Goal: Transaction & Acquisition: Purchase product/service

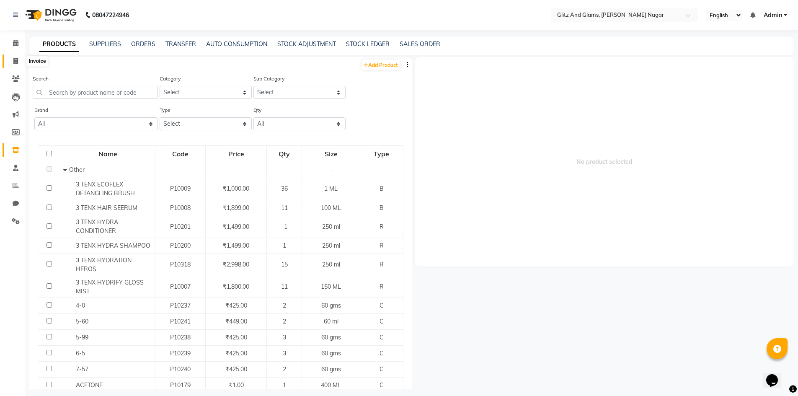
click at [13, 64] on span at bounding box center [15, 62] width 15 height 10
select select "service"
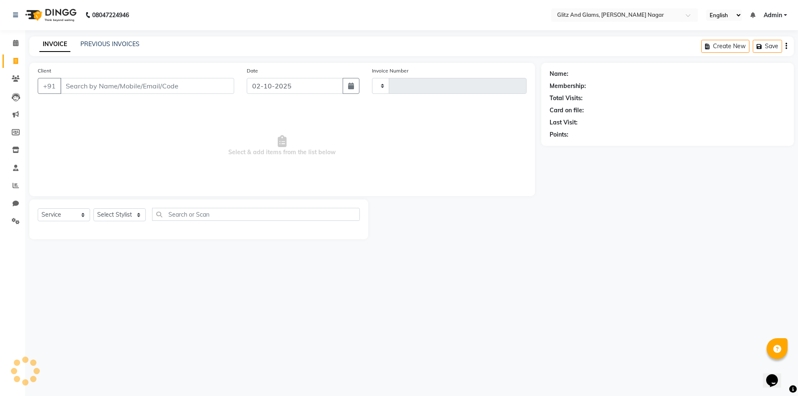
type input "2256"
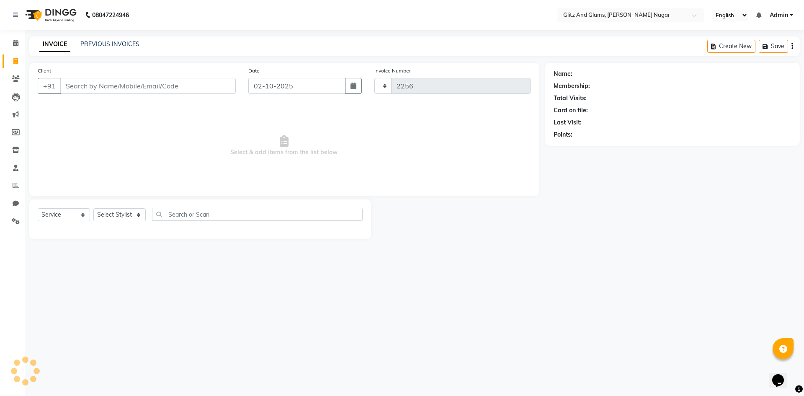
select select "8316"
click at [112, 82] on input "Client" at bounding box center [147, 86] width 175 height 16
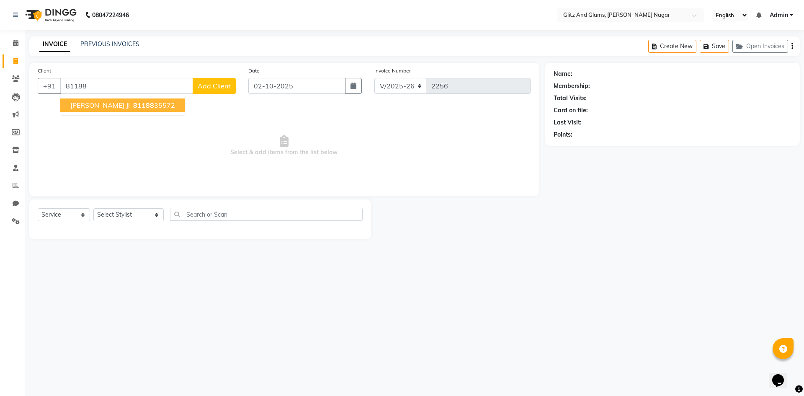
click at [133, 103] on span "81188" at bounding box center [143, 105] width 21 height 8
type input "8118835572"
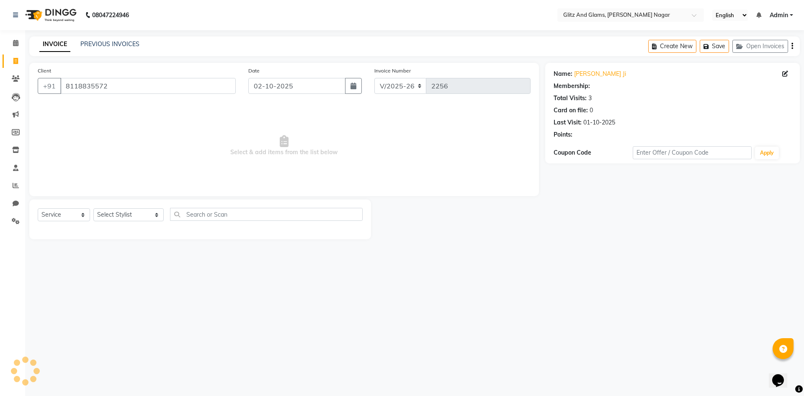
select select "1: Object"
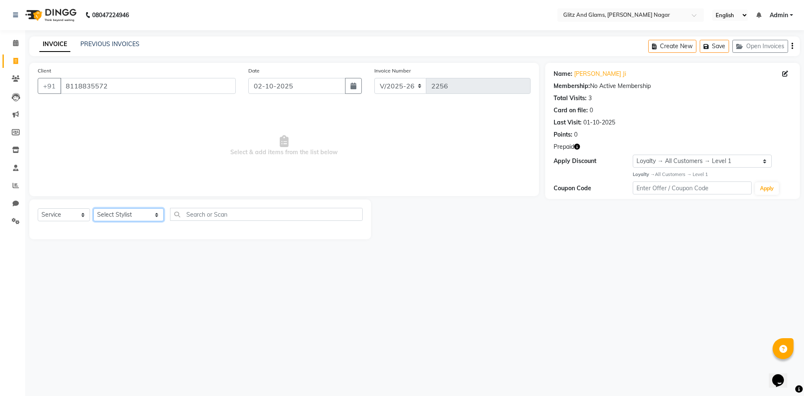
click at [135, 214] on select "Select Stylist [PERSON_NAME] [PERSON_NAME] ANKIT ASHOK ATO [PERSON_NAME] CHETAN…" at bounding box center [128, 214] width 70 height 13
select select "85940"
click at [93, 208] on select "Select Stylist [PERSON_NAME] [PERSON_NAME] ANKIT ASHOK ATO [PERSON_NAME] CHETAN…" at bounding box center [128, 214] width 70 height 13
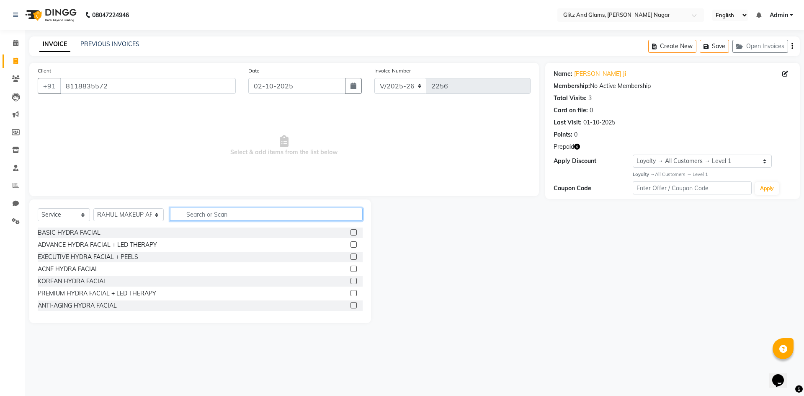
click at [241, 215] on input "text" at bounding box center [266, 214] width 193 height 13
type input "CUR"
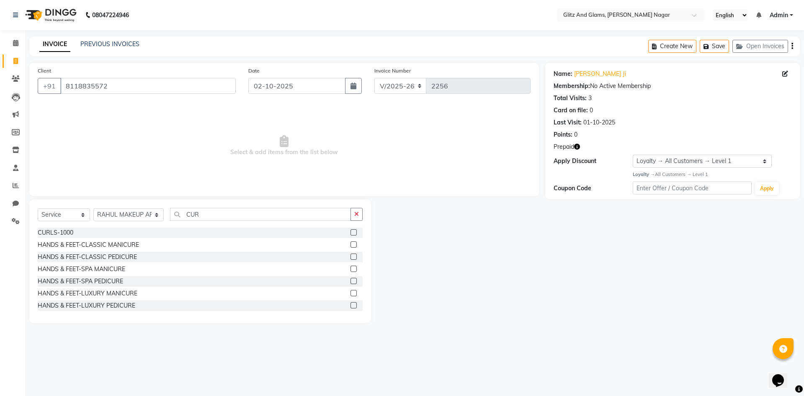
click at [351, 232] on label at bounding box center [354, 232] width 6 height 6
click at [351, 232] on input "checkbox" at bounding box center [353, 232] width 5 height 5
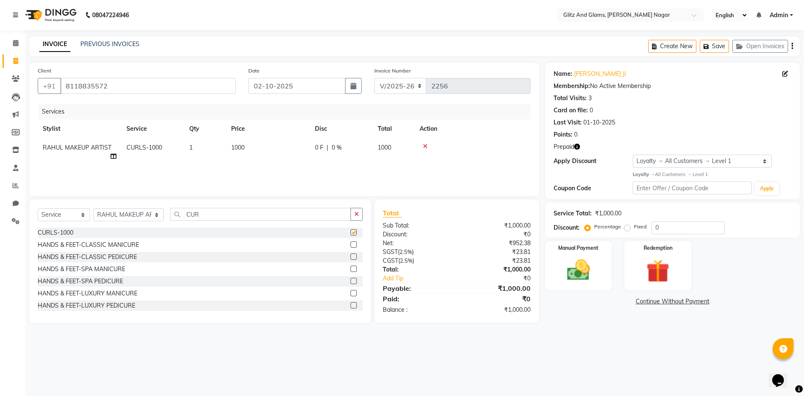
checkbox input "false"
click at [296, 150] on td "1000" at bounding box center [268, 152] width 84 height 28
select select "85940"
click at [281, 149] on input "1000" at bounding box center [308, 149] width 74 height 13
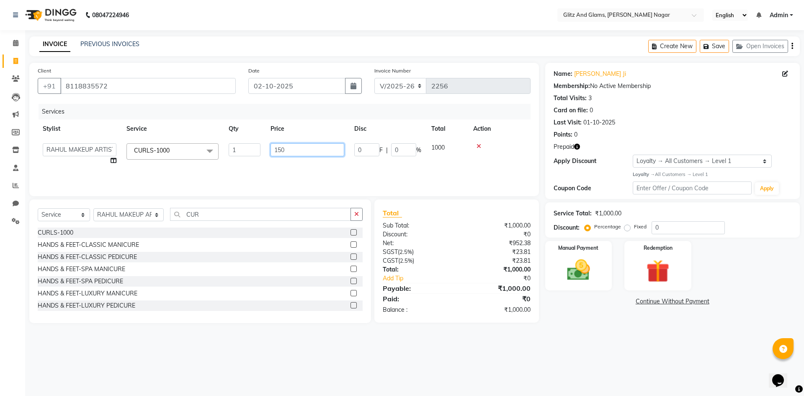
type input "1500"
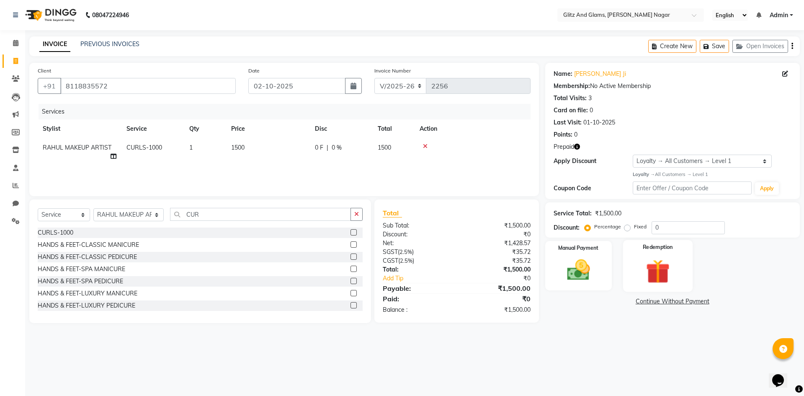
click at [678, 270] on div "Redemption" at bounding box center [658, 266] width 70 height 52
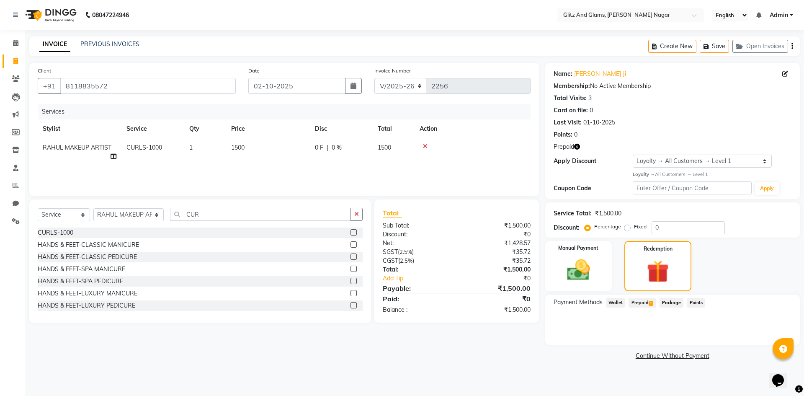
click at [647, 300] on span "Prepaid 1" at bounding box center [642, 303] width 27 height 10
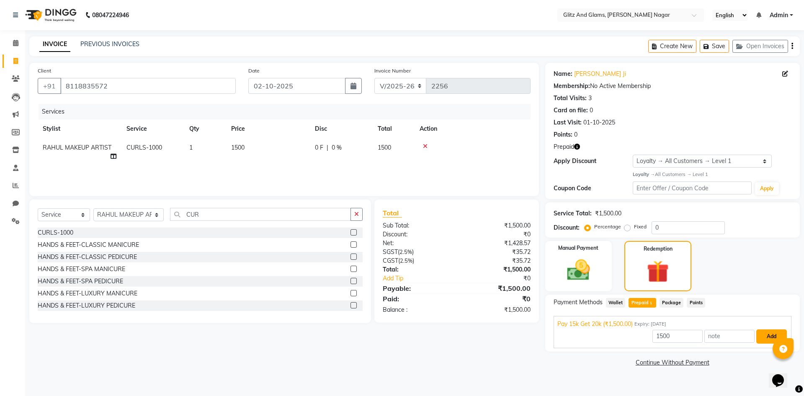
click at [765, 333] on button "Add" at bounding box center [771, 336] width 31 height 14
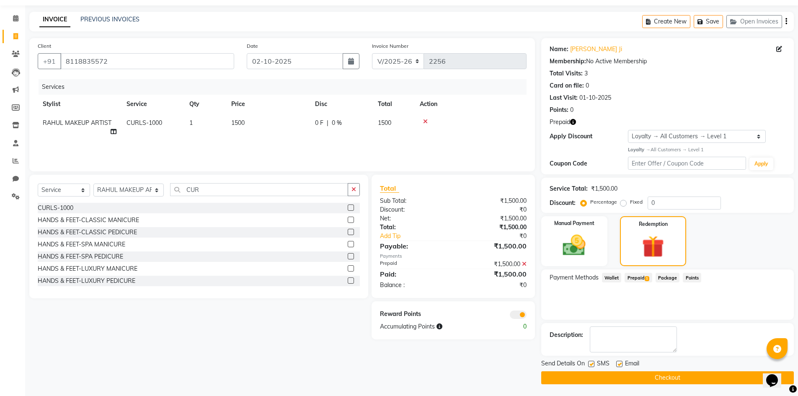
scroll to position [26, 0]
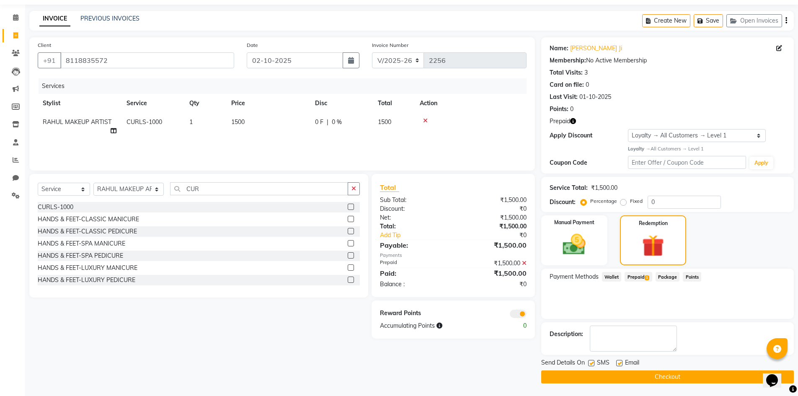
click at [683, 378] on button "Checkout" at bounding box center [667, 376] width 253 height 13
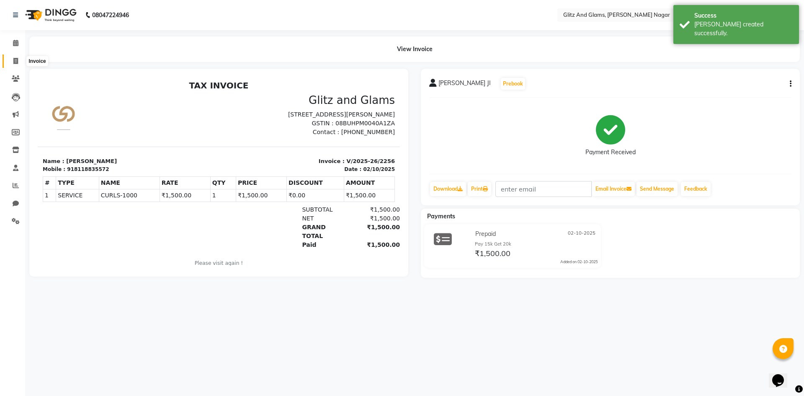
click at [13, 57] on span at bounding box center [15, 62] width 15 height 10
select select "service"
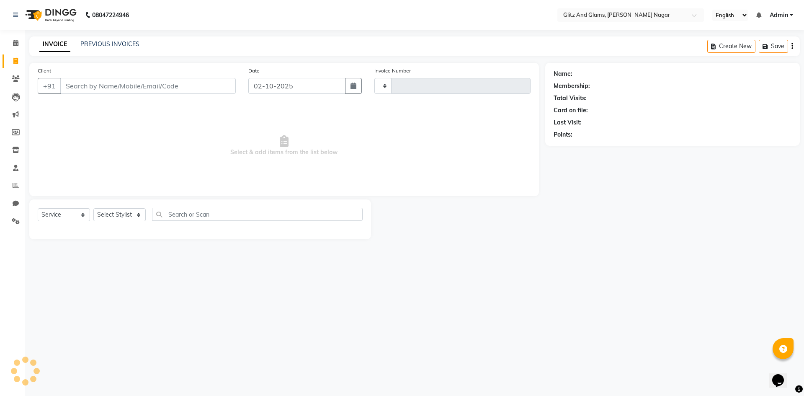
type input "2257"
select select "8316"
click at [116, 90] on input "Client" at bounding box center [147, 86] width 175 height 16
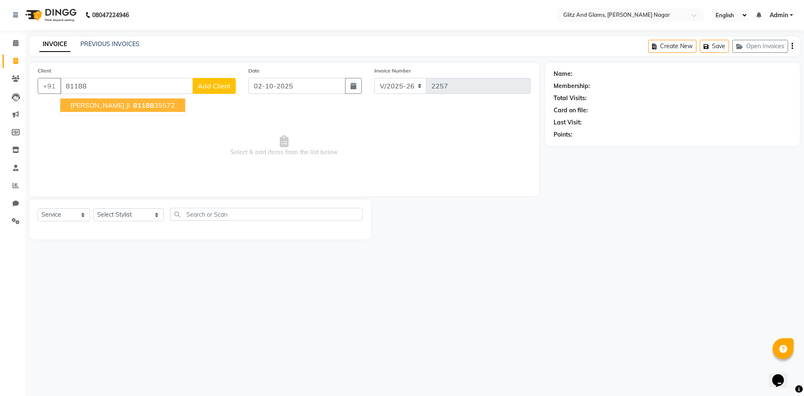
click at [99, 106] on button "[PERSON_NAME] JI 81188 35572" at bounding box center [122, 104] width 125 height 13
type input "8118835572"
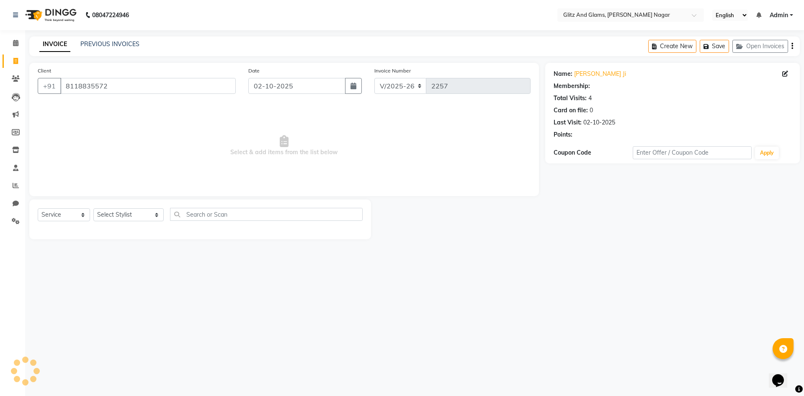
select select "1: Object"
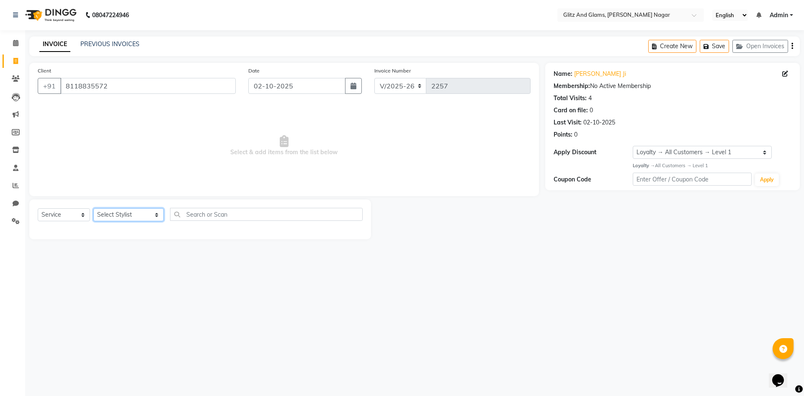
click at [130, 212] on select "Select Stylist [PERSON_NAME] [PERSON_NAME] ANKIT ASHOK ATO [PERSON_NAME] CHETAN…" at bounding box center [128, 214] width 70 height 13
select select "85940"
click at [93, 208] on select "Select Stylist [PERSON_NAME] [PERSON_NAME] ANKIT ASHOK ATO [PERSON_NAME] CHETAN…" at bounding box center [128, 214] width 70 height 13
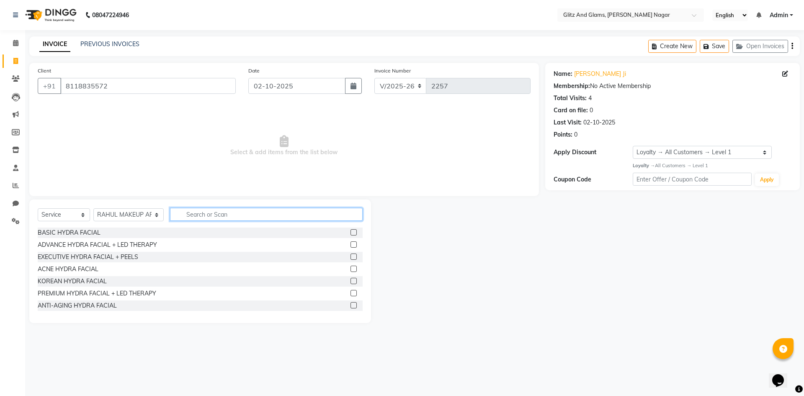
click at [227, 218] on input "text" at bounding box center [266, 214] width 193 height 13
type input "CUR"
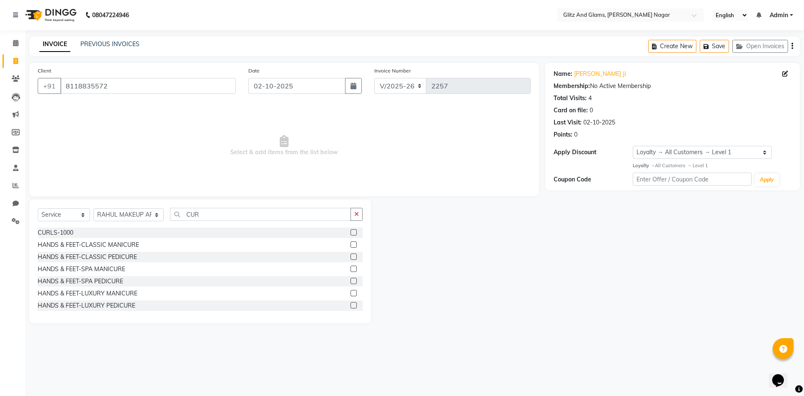
click at [351, 232] on label at bounding box center [354, 232] width 6 height 6
click at [351, 232] on input "checkbox" at bounding box center [353, 232] width 5 height 5
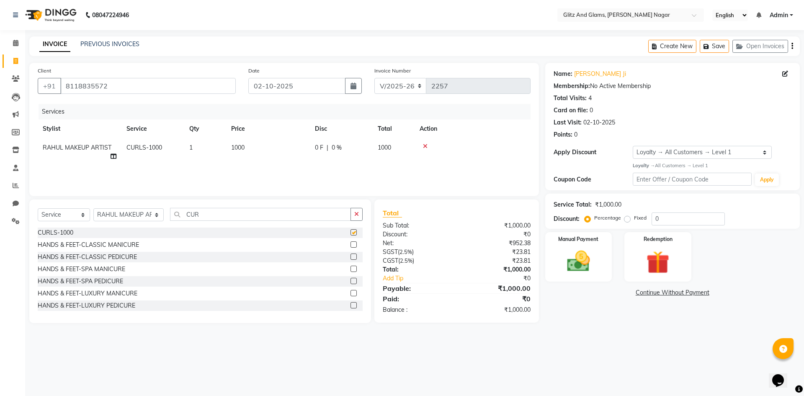
checkbox input "false"
click at [291, 149] on td "1000" at bounding box center [268, 152] width 84 height 28
select select "85940"
click at [279, 150] on input "1000" at bounding box center [308, 149] width 74 height 13
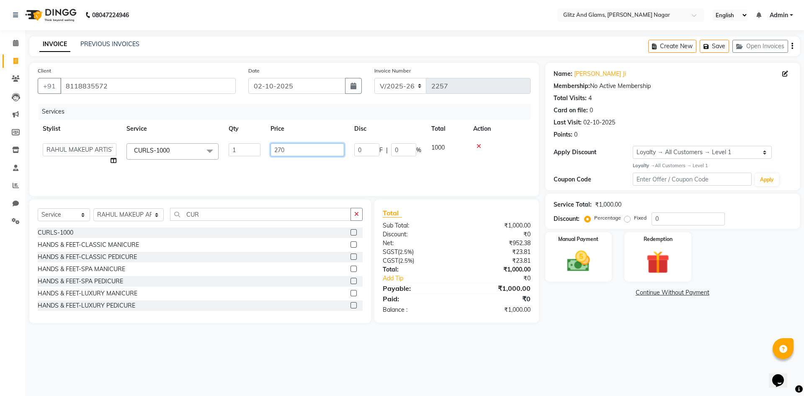
type input "2700"
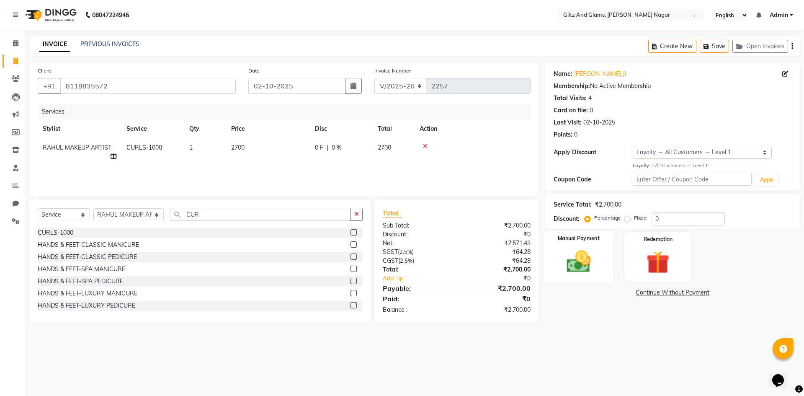
click at [577, 259] on img at bounding box center [578, 261] width 39 height 28
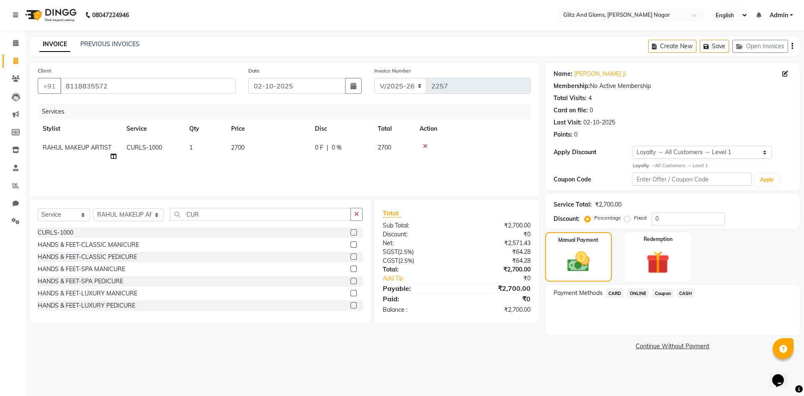
click at [635, 292] on span "ONLINE" at bounding box center [638, 293] width 22 height 10
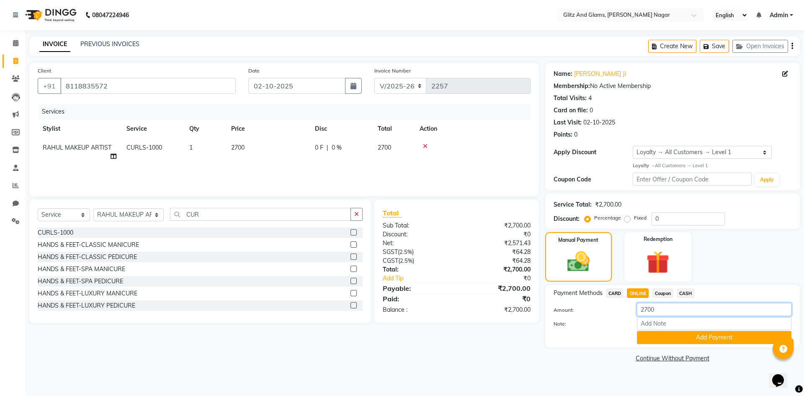
click at [650, 304] on input "2700" at bounding box center [714, 309] width 155 height 13
type input "700"
click at [685, 338] on button "Add Payment" at bounding box center [714, 337] width 155 height 13
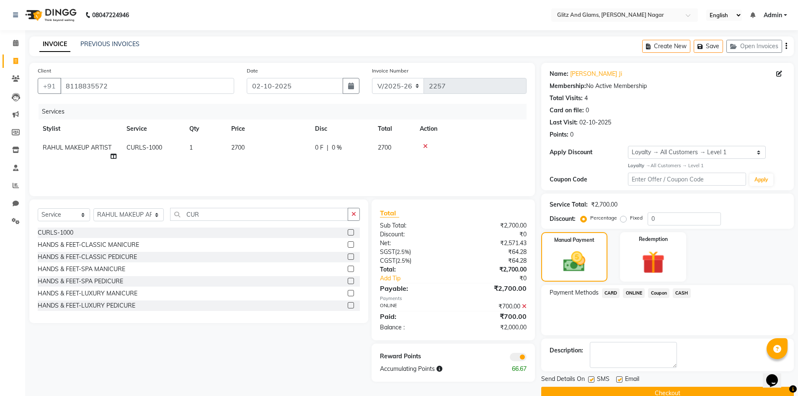
click at [684, 292] on span "CASH" at bounding box center [682, 293] width 18 height 10
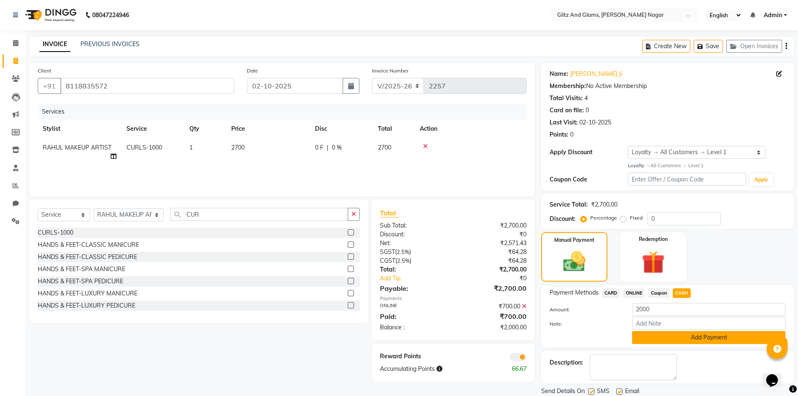
click at [652, 340] on button "Add Payment" at bounding box center [708, 337] width 153 height 13
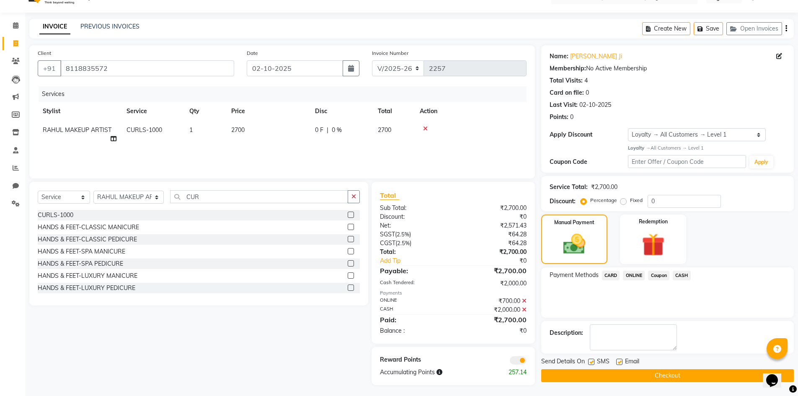
scroll to position [19, 0]
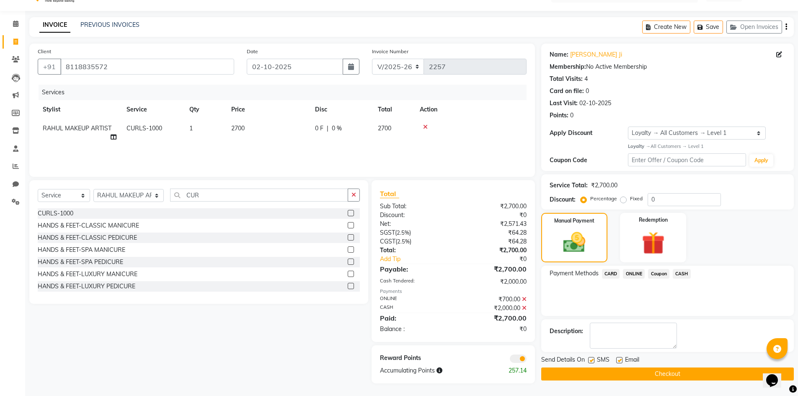
click at [665, 374] on button "Checkout" at bounding box center [667, 373] width 253 height 13
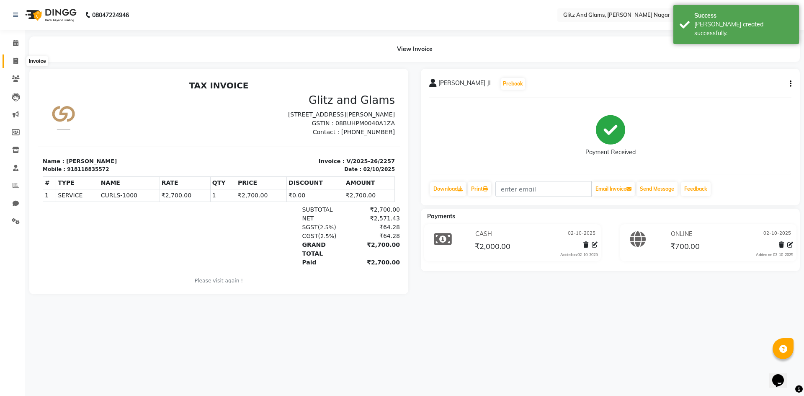
click at [12, 59] on span at bounding box center [15, 62] width 15 height 10
select select "service"
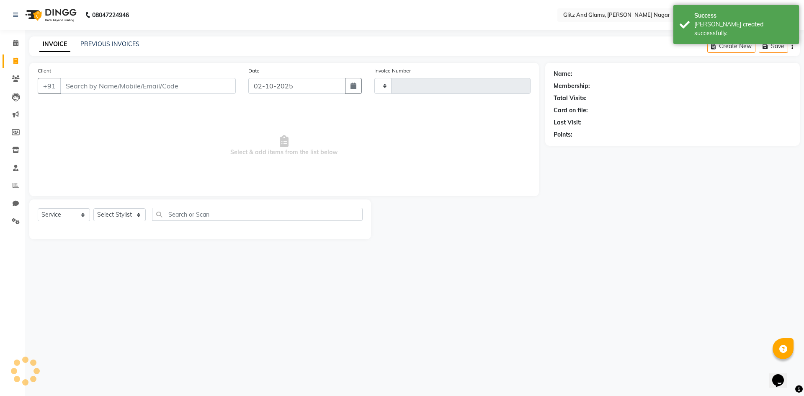
type input "2258"
select select "8316"
click at [120, 80] on input "Client" at bounding box center [147, 86] width 175 height 16
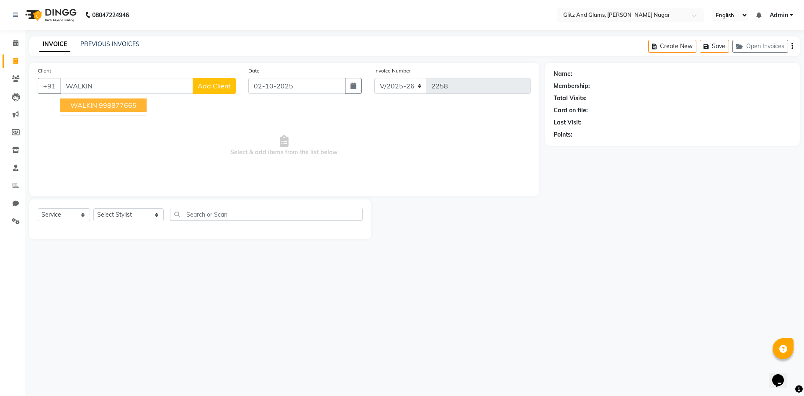
click at [102, 102] on ngb-highlight "998877665" at bounding box center [118, 105] width 38 height 8
type input "998877665"
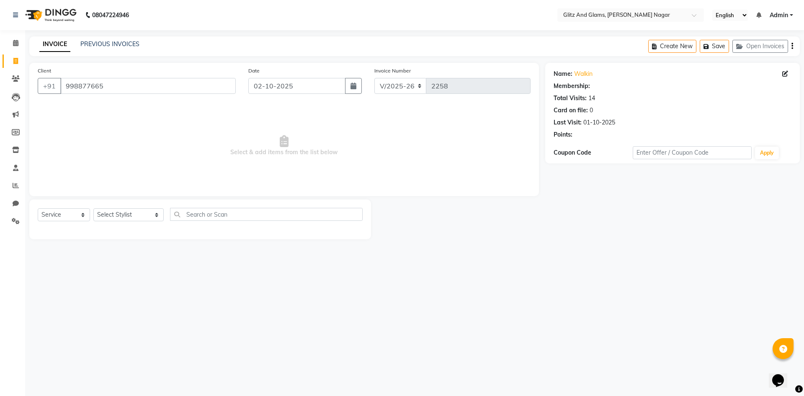
select select "1: Object"
click at [128, 213] on select "Select Stylist [PERSON_NAME] [PERSON_NAME] ANKIT ASHOK ATO [PERSON_NAME] CHETAN…" at bounding box center [128, 214] width 70 height 13
select select "80533"
click at [93, 208] on select "Select Stylist [PERSON_NAME] [PERSON_NAME] ANKIT ASHOK ATO [PERSON_NAME] CHETAN…" at bounding box center [128, 214] width 70 height 13
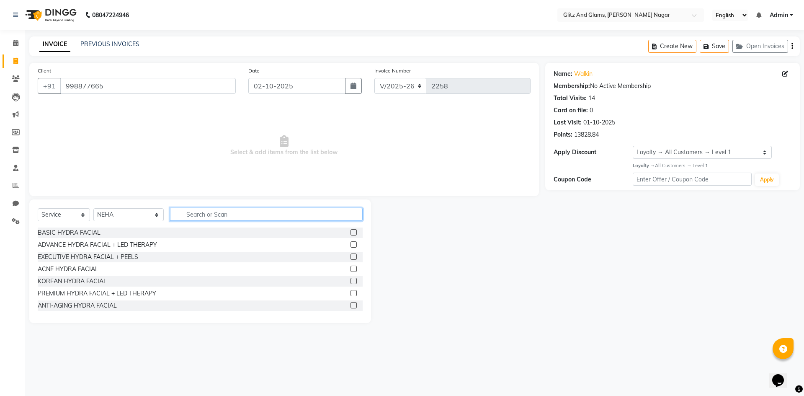
click at [256, 213] on input "text" at bounding box center [266, 214] width 193 height 13
type input "THR"
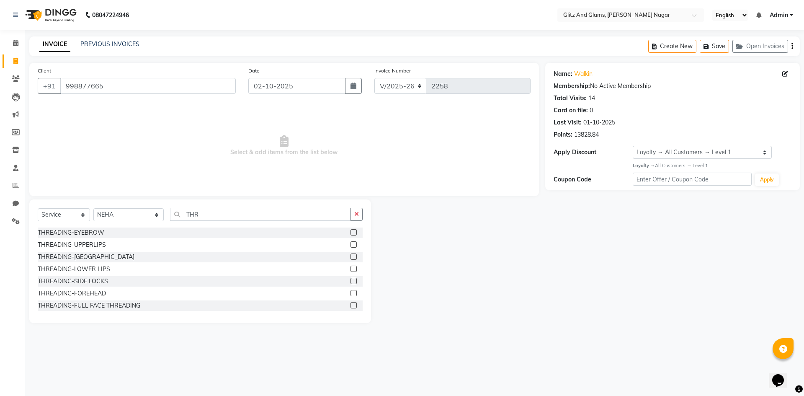
click at [351, 233] on label at bounding box center [354, 232] width 6 height 6
click at [351, 233] on input "checkbox" at bounding box center [353, 232] width 5 height 5
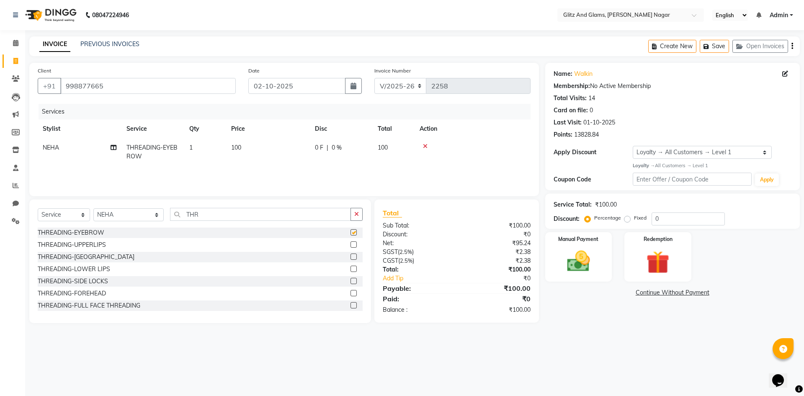
checkbox input "false"
click at [285, 151] on td "100" at bounding box center [268, 152] width 84 height 28
select select "80533"
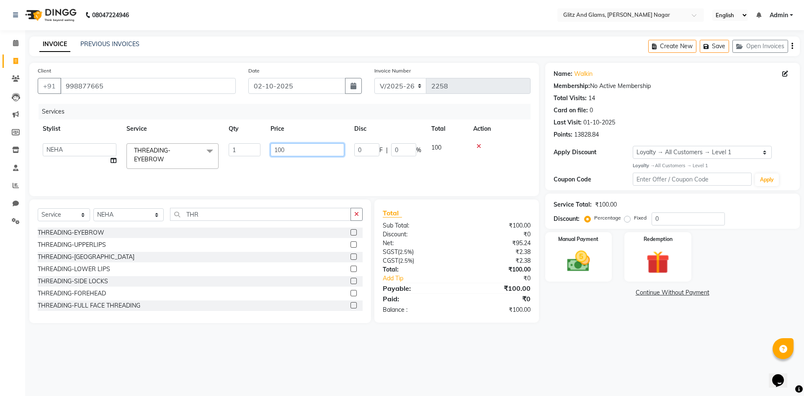
click at [283, 151] on input "100" at bounding box center [308, 149] width 74 height 13
click at [282, 147] on input "100" at bounding box center [308, 149] width 74 height 13
type input "320"
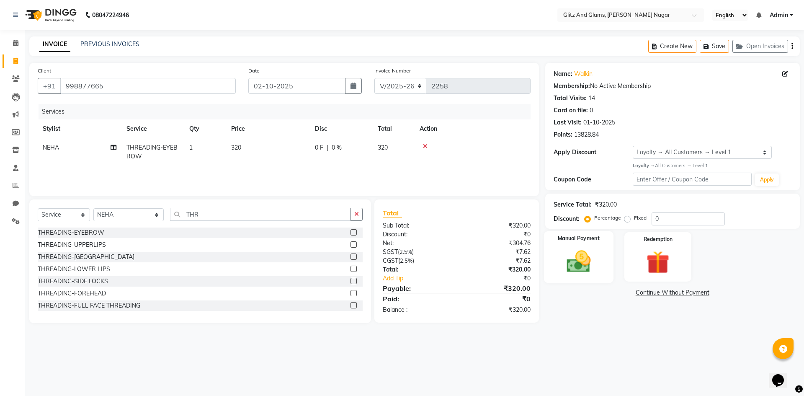
click at [565, 266] on img at bounding box center [578, 261] width 39 height 28
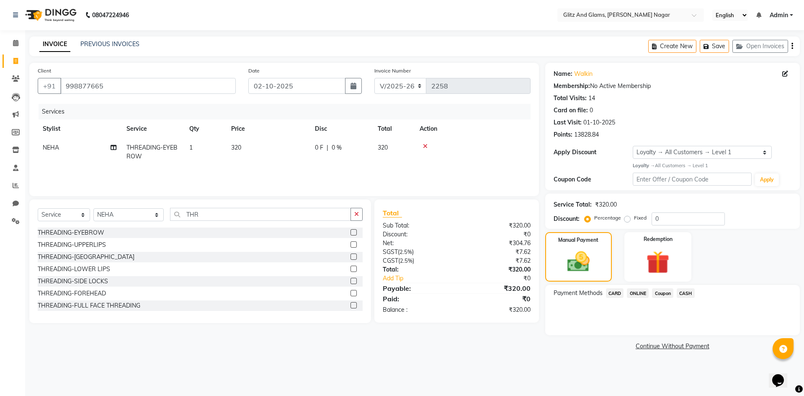
click at [639, 293] on span "ONLINE" at bounding box center [638, 293] width 22 height 10
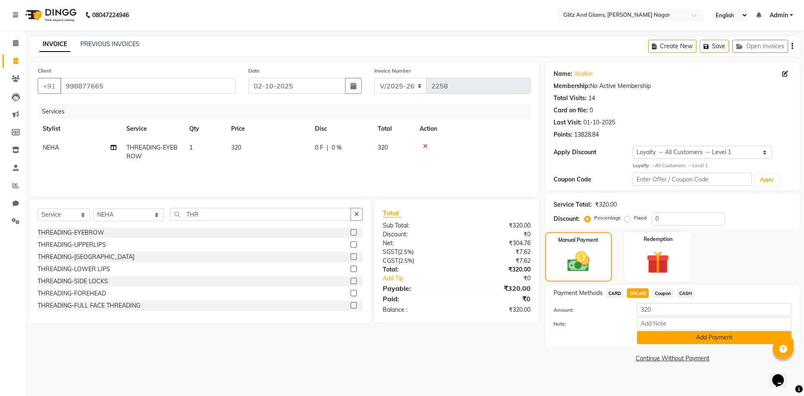
click at [655, 331] on button "Add Payment" at bounding box center [714, 337] width 155 height 13
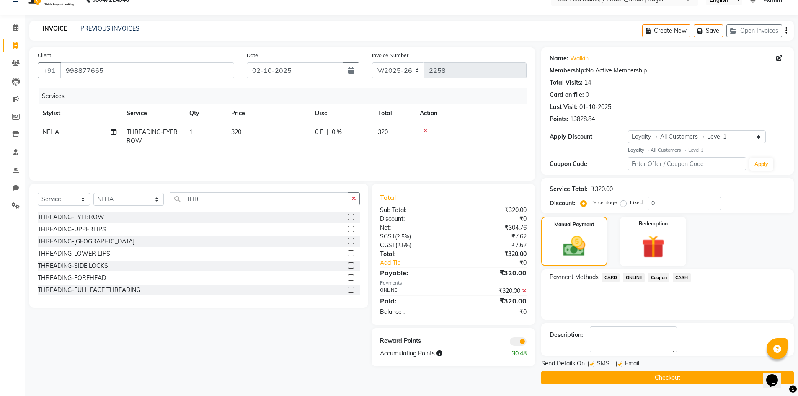
scroll to position [16, 0]
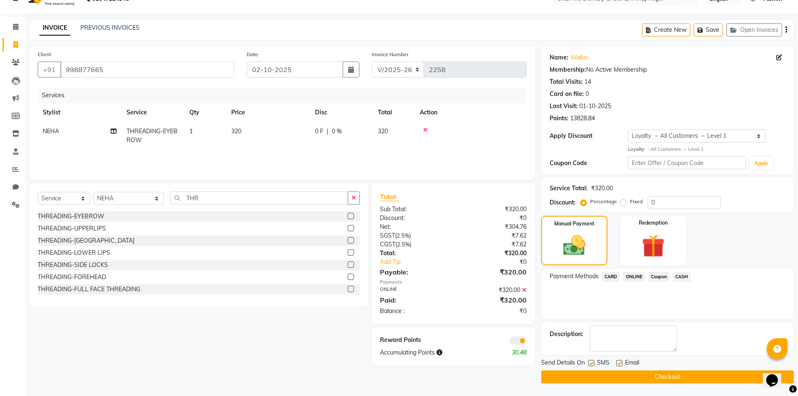
click at [650, 377] on button "Checkout" at bounding box center [667, 376] width 253 height 13
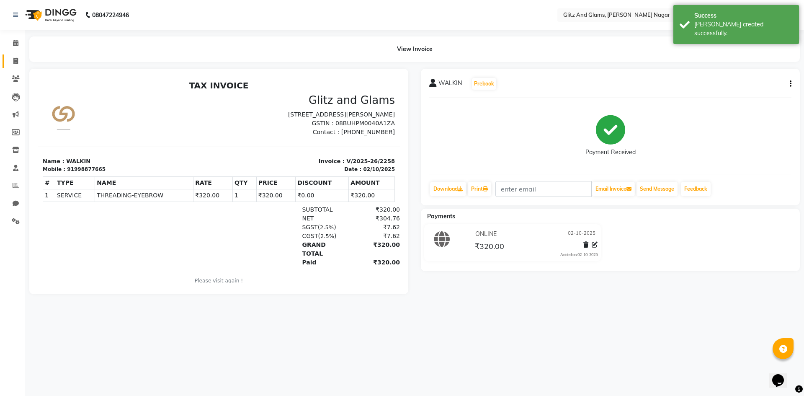
click at [14, 55] on link "Invoice" at bounding box center [13, 61] width 20 height 14
select select "service"
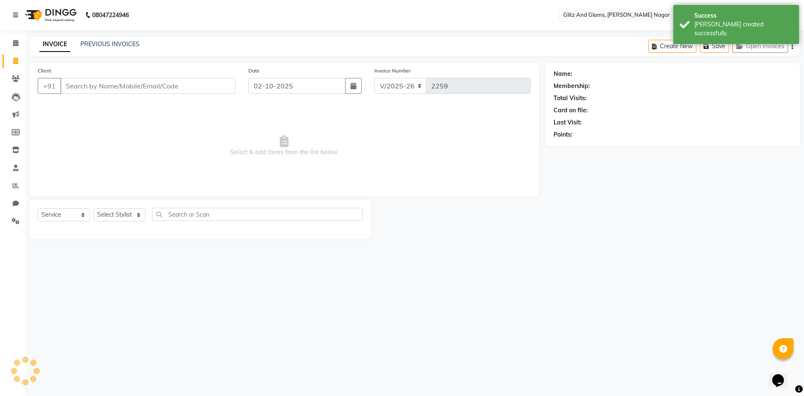
click at [101, 86] on input "Client" at bounding box center [147, 86] width 175 height 16
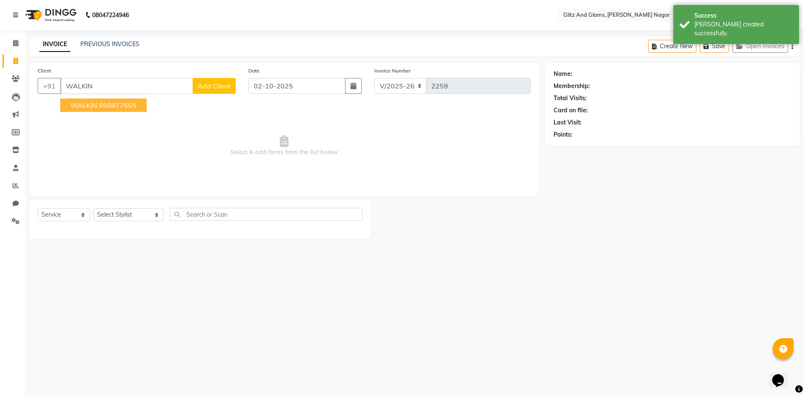
click at [104, 105] on ngb-highlight "998877665" at bounding box center [118, 105] width 38 height 8
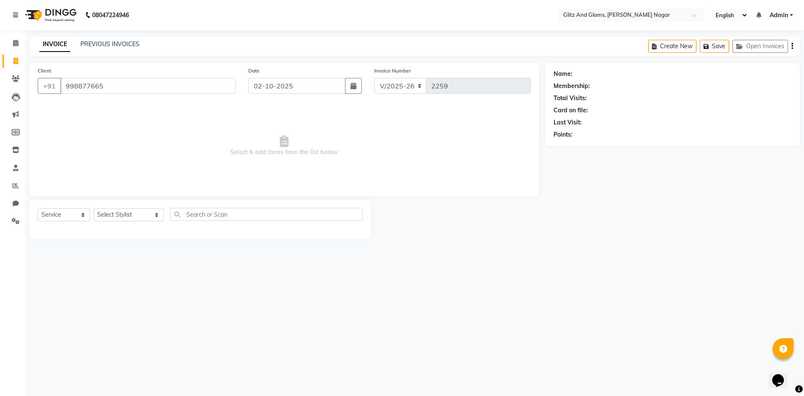
type input "998877665"
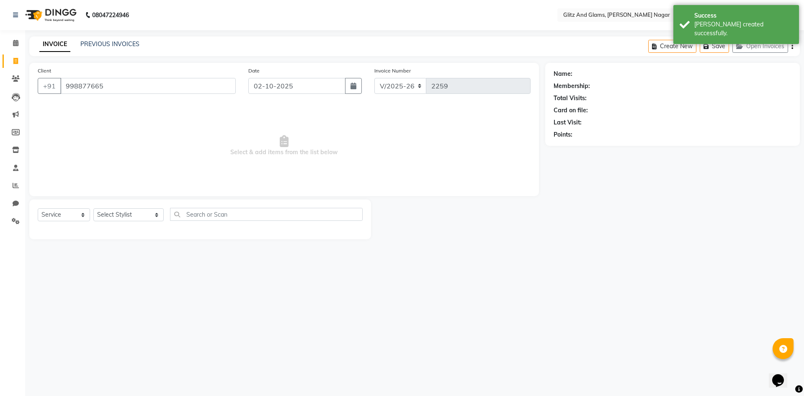
select select "1: Object"
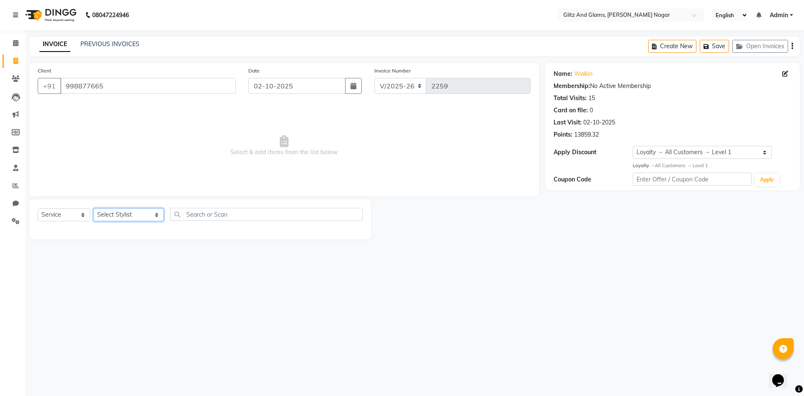
click at [132, 215] on select "Select Stylist [PERSON_NAME] [PERSON_NAME] ANKIT ASHOK ATO [PERSON_NAME] CHETAN…" at bounding box center [128, 214] width 70 height 13
select select "80544"
click at [93, 208] on select "Select Stylist [PERSON_NAME] [PERSON_NAME] ANKIT ASHOK ATO [PERSON_NAME] CHETAN…" at bounding box center [128, 214] width 70 height 13
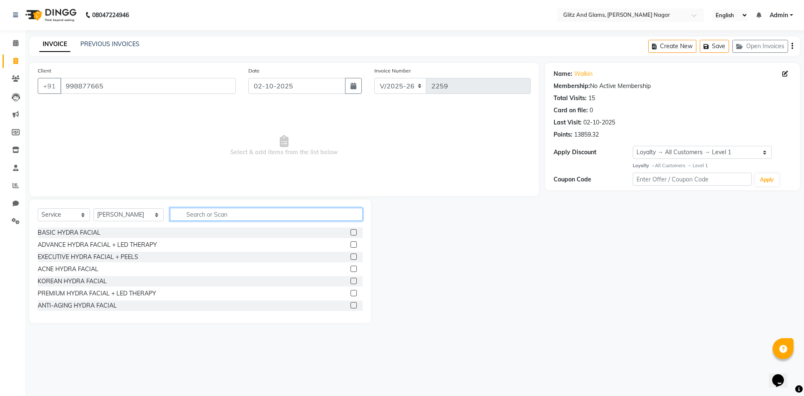
click at [214, 216] on input "text" at bounding box center [266, 214] width 193 height 13
type input "CU"
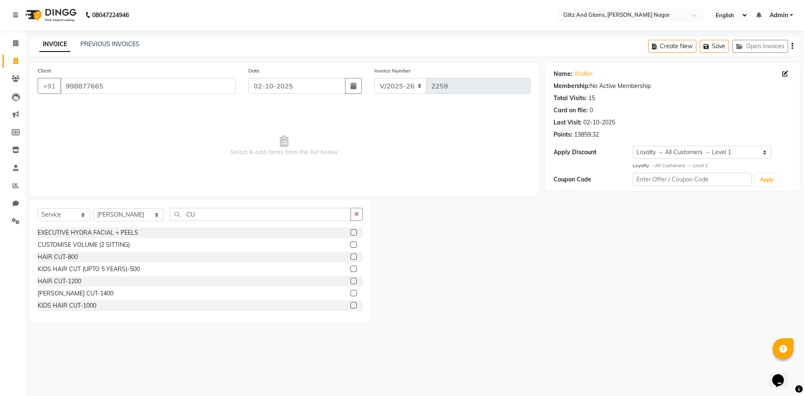
click at [351, 254] on label at bounding box center [354, 256] width 6 height 6
click at [351, 254] on input "checkbox" at bounding box center [353, 256] width 5 height 5
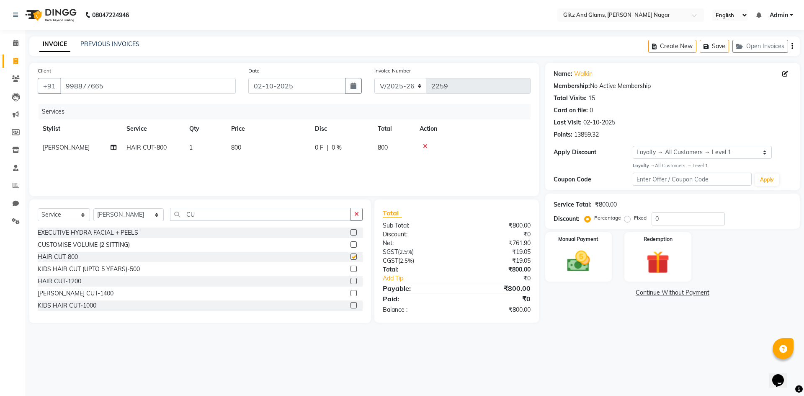
checkbox input "false"
click at [278, 152] on td "800" at bounding box center [268, 147] width 84 height 19
select select "80544"
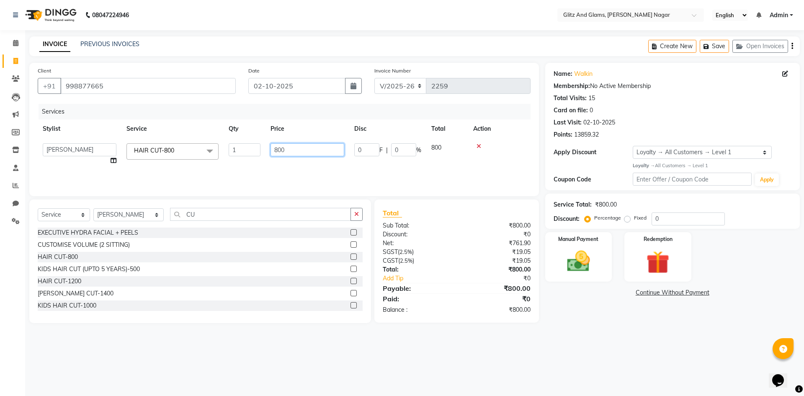
click at [272, 149] on input "800" at bounding box center [308, 149] width 74 height 13
type input "700"
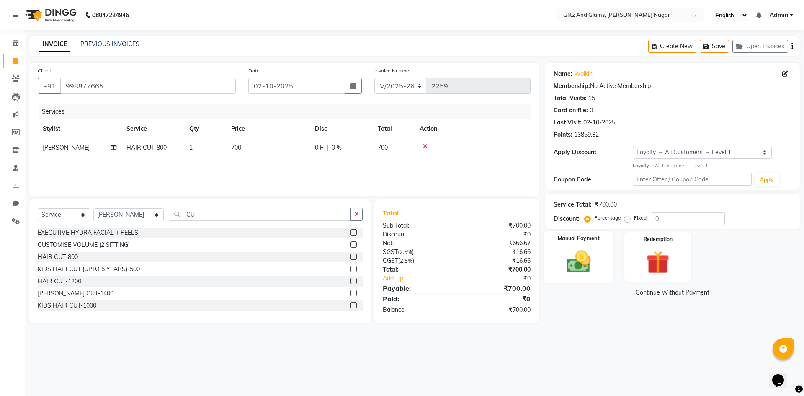
click at [591, 254] on img at bounding box center [578, 261] width 39 height 28
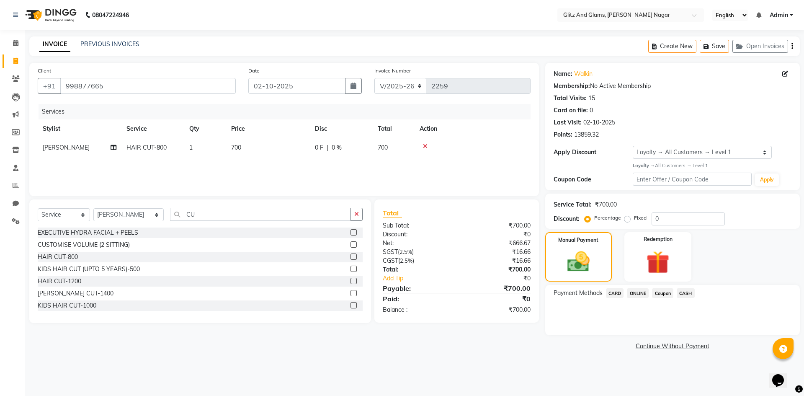
click at [686, 292] on span "CASH" at bounding box center [686, 293] width 18 height 10
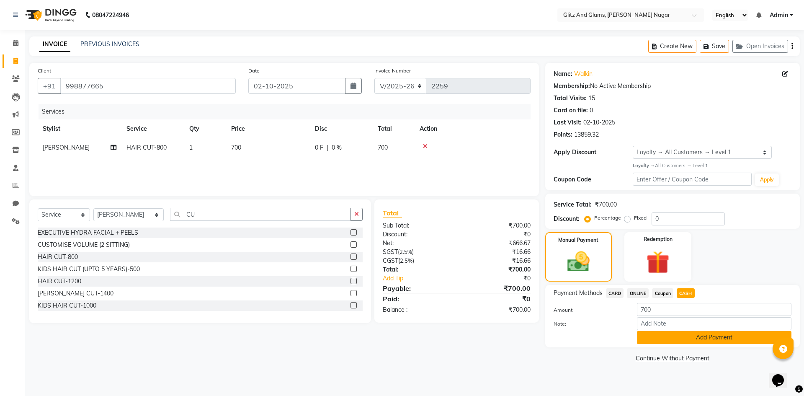
click at [673, 340] on button "Add Payment" at bounding box center [714, 337] width 155 height 13
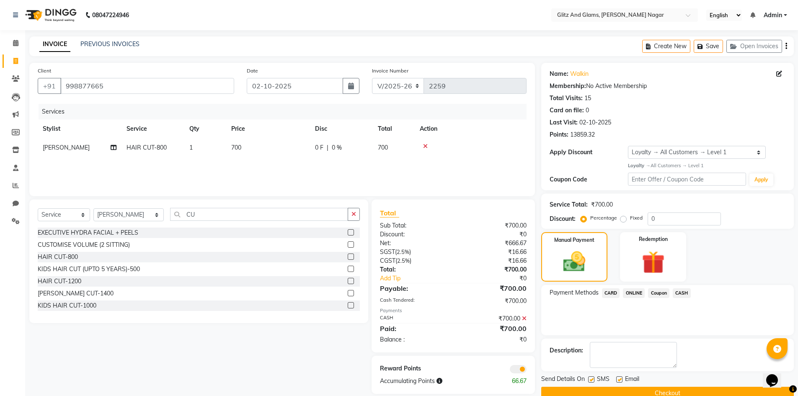
scroll to position [16, 0]
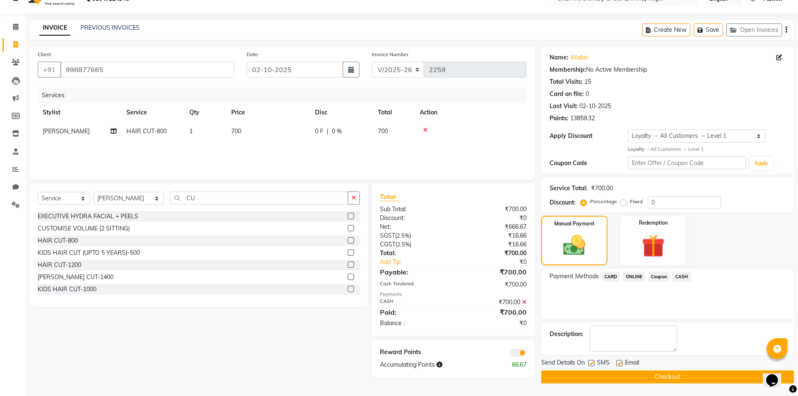
click at [658, 374] on button "Checkout" at bounding box center [667, 376] width 253 height 13
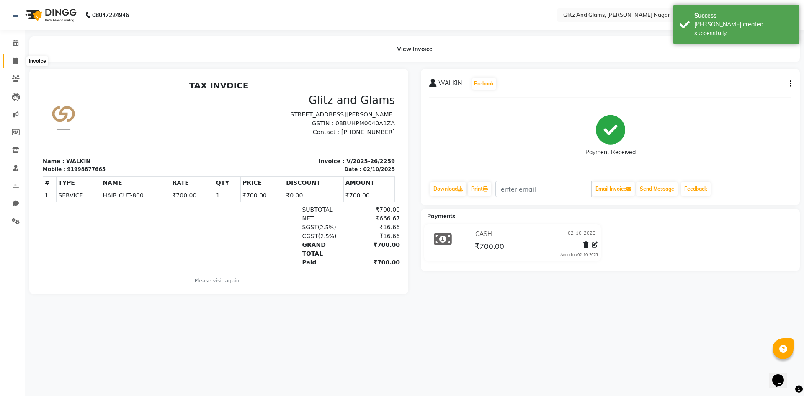
click at [16, 59] on icon at bounding box center [15, 61] width 5 height 6
select select "service"
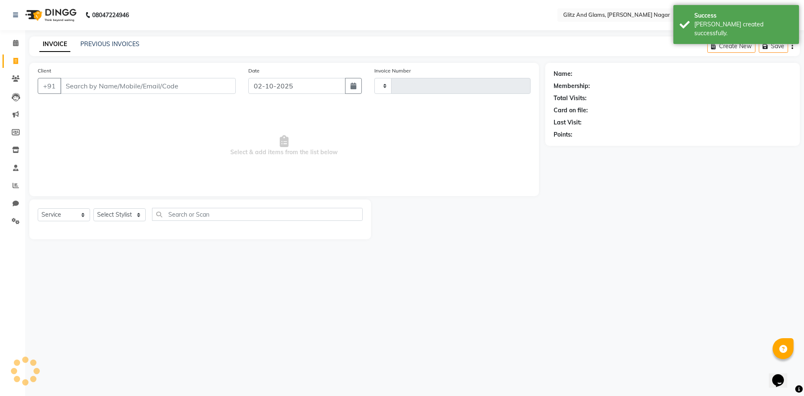
type input "2260"
select select "8316"
click at [83, 81] on input "Client" at bounding box center [147, 86] width 175 height 16
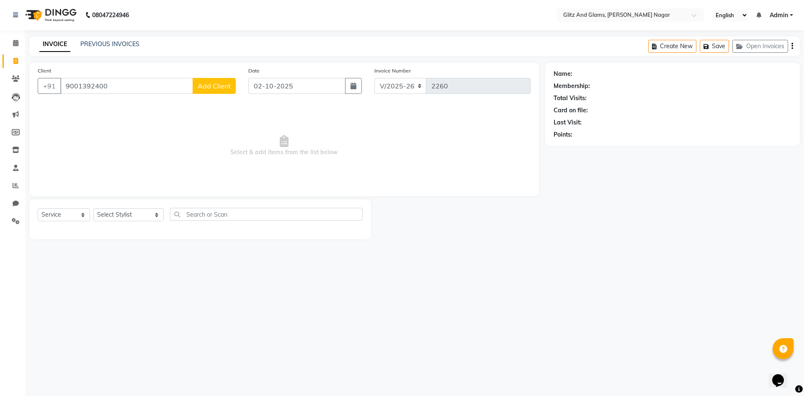
type input "9001392400"
click at [225, 86] on span "Add Client" at bounding box center [214, 86] width 33 height 8
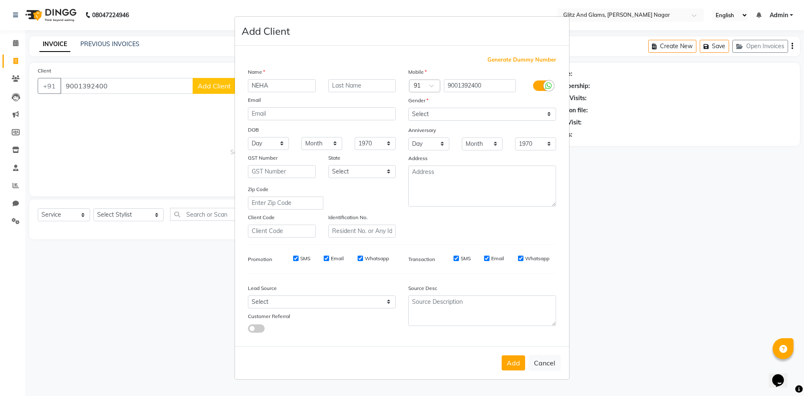
type input "NEHA"
type input "JI"
click at [467, 111] on select "Select [DEMOGRAPHIC_DATA] [DEMOGRAPHIC_DATA] Other Prefer Not To Say" at bounding box center [482, 114] width 148 height 13
select select "[DEMOGRAPHIC_DATA]"
click at [408, 108] on select "Select [DEMOGRAPHIC_DATA] [DEMOGRAPHIC_DATA] Other Prefer Not To Say" at bounding box center [482, 114] width 148 height 13
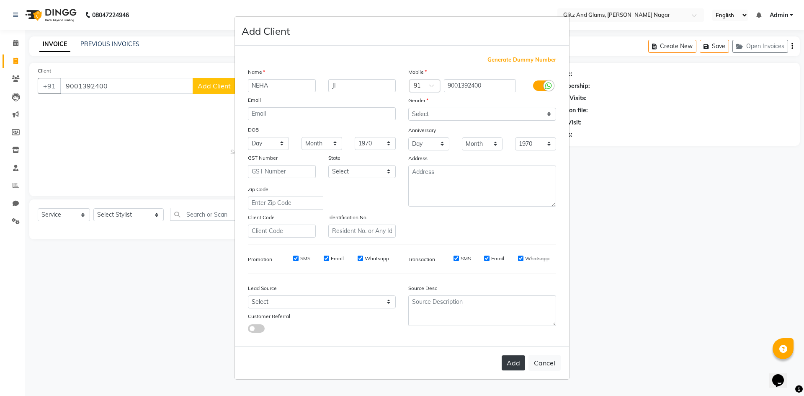
click at [520, 361] on button "Add" at bounding box center [513, 362] width 23 height 15
select select
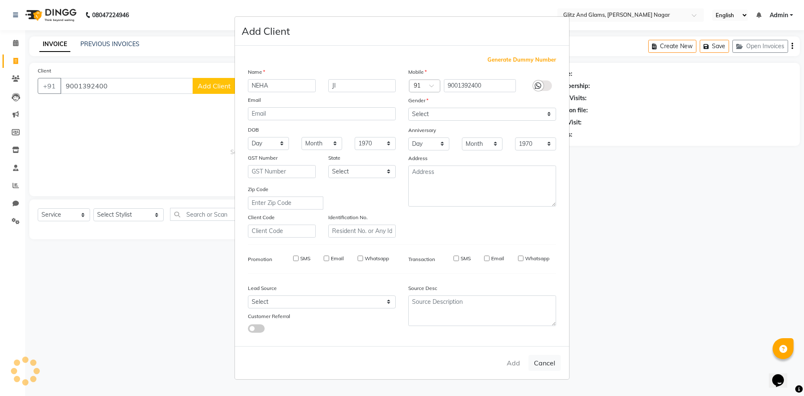
select select
checkbox input "false"
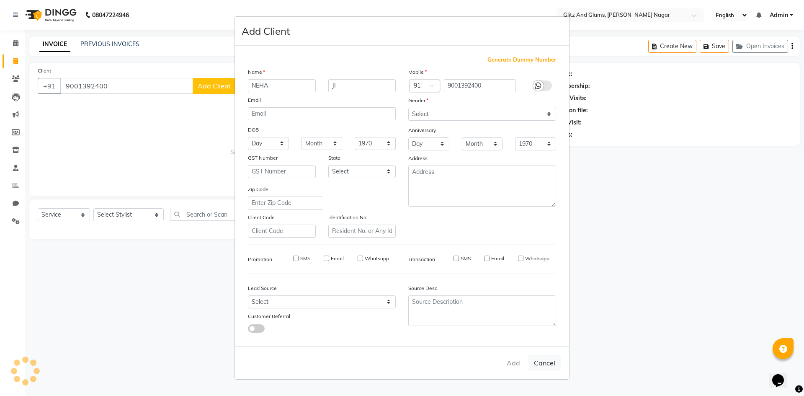
checkbox input "false"
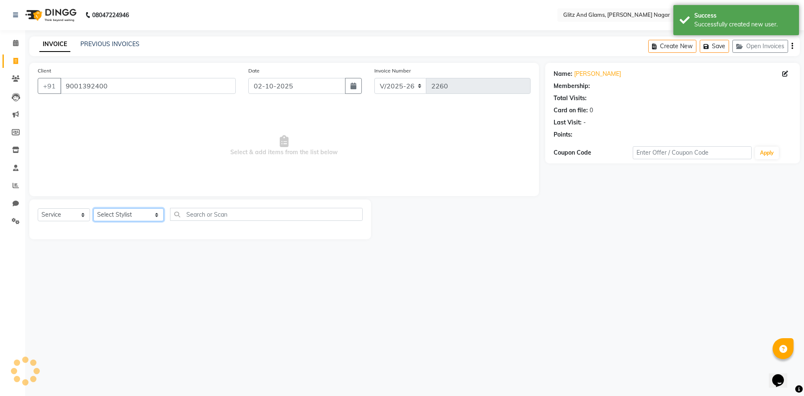
click at [141, 215] on select "Select Stylist [PERSON_NAME] [PERSON_NAME] ANKIT ASHOK ATO [PERSON_NAME] CHETAN…" at bounding box center [128, 214] width 70 height 13
select select "1: Object"
select select "83591"
click at [93, 208] on select "Select Stylist [PERSON_NAME] [PERSON_NAME] ANKIT ASHOK ATO [PERSON_NAME] CHETAN…" at bounding box center [128, 214] width 70 height 13
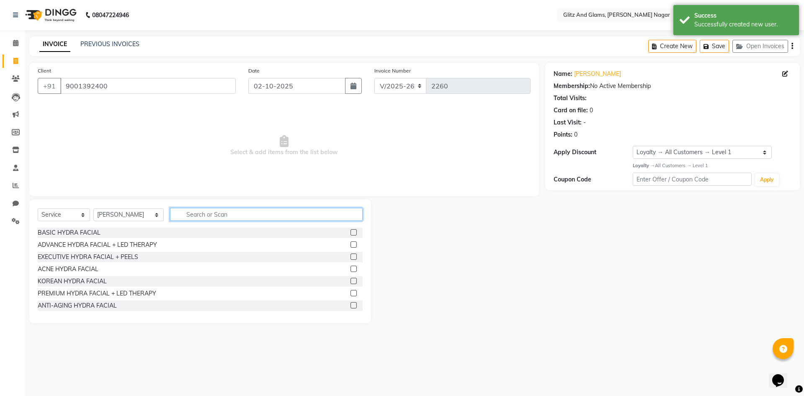
click at [205, 216] on input "text" at bounding box center [266, 214] width 193 height 13
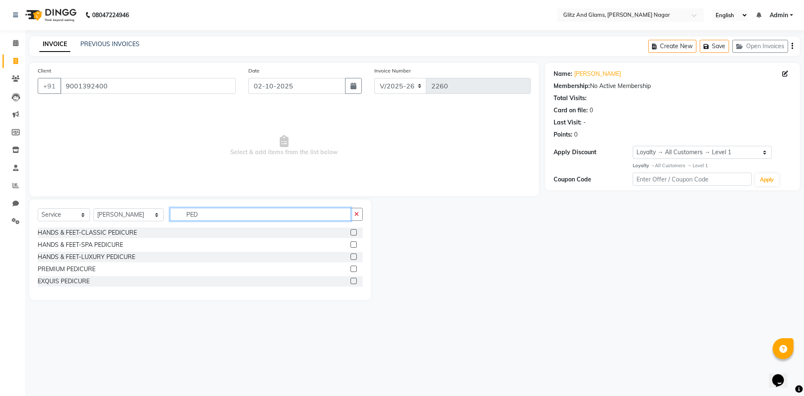
type input "PED"
click at [356, 232] on label at bounding box center [354, 232] width 6 height 6
click at [356, 232] on input "checkbox" at bounding box center [353, 232] width 5 height 5
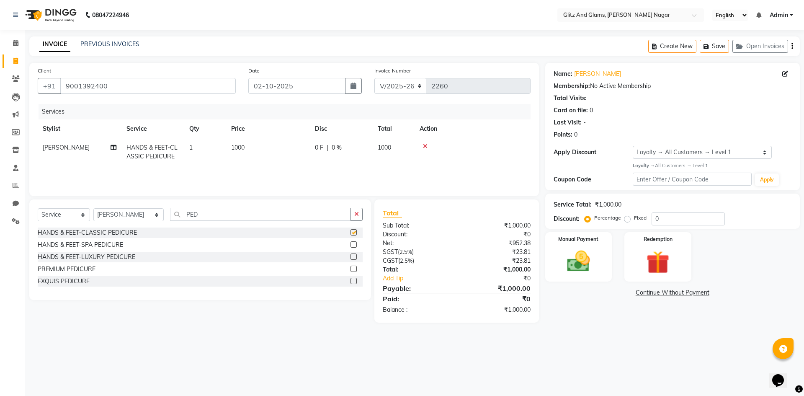
checkbox input "false"
click at [357, 213] on icon "button" at bounding box center [356, 214] width 5 height 6
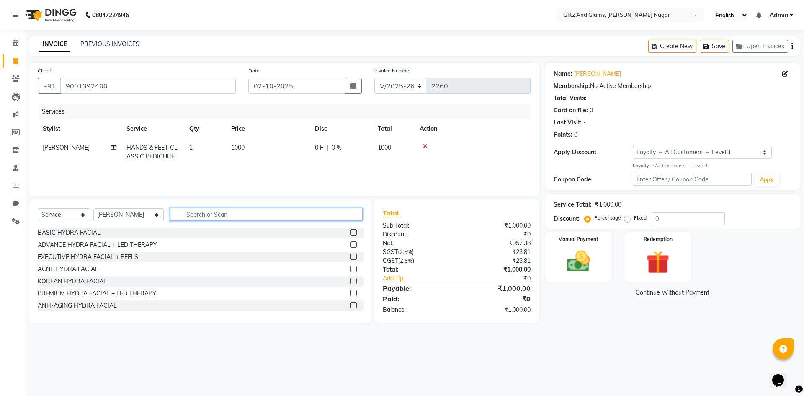
click at [338, 215] on input "text" at bounding box center [266, 214] width 193 height 13
type input "MANI"
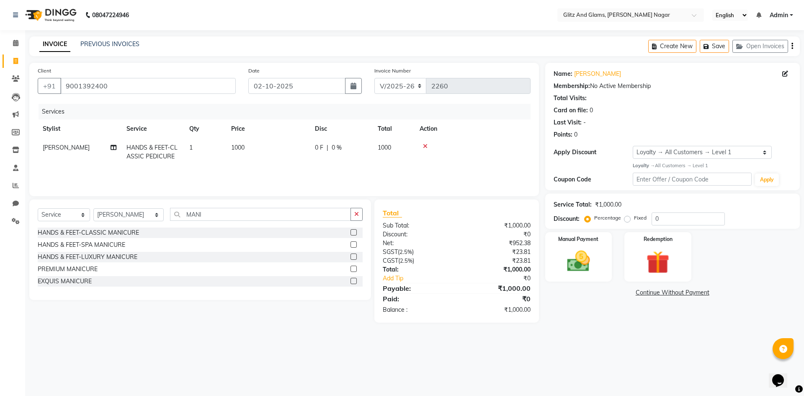
click at [352, 231] on label at bounding box center [354, 232] width 6 height 6
click at [352, 231] on input "checkbox" at bounding box center [353, 232] width 5 height 5
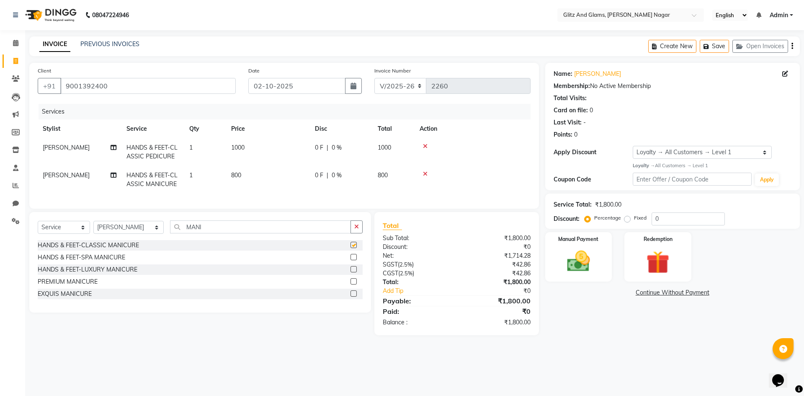
checkbox input "false"
click at [64, 178] on td "[PERSON_NAME]" at bounding box center [80, 180] width 84 height 28
select select "83591"
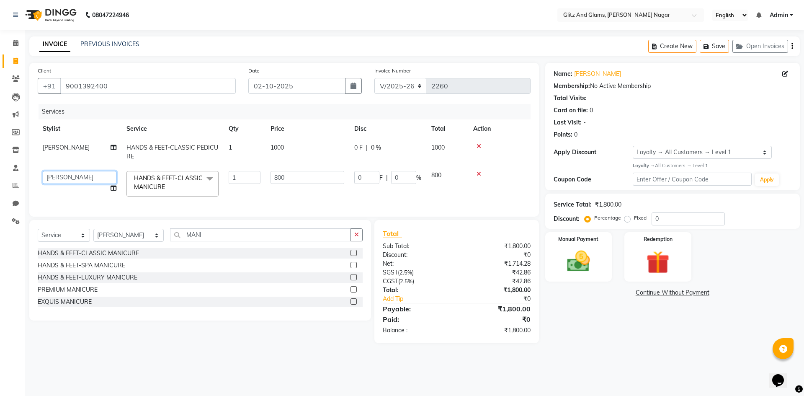
click at [67, 175] on select "[PERSON_NAME] [PERSON_NAME] ANKIT ASHOK ATO [PERSON_NAME] COUNTER SALE [PERSON_…" at bounding box center [80, 177] width 74 height 13
select select "85238"
click at [580, 257] on img at bounding box center [578, 261] width 39 height 28
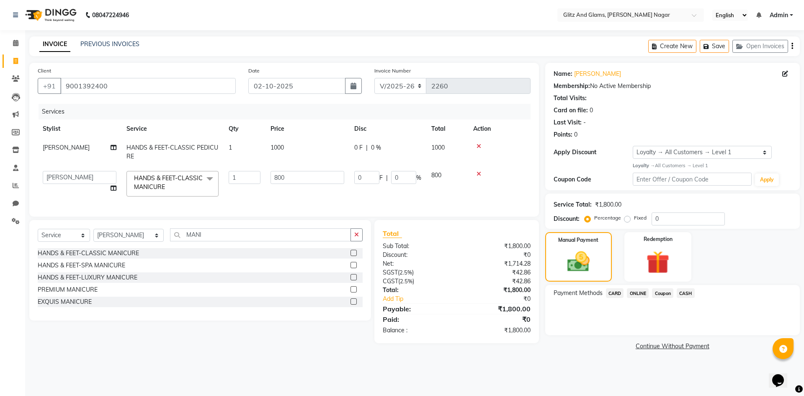
click at [689, 293] on span "CASH" at bounding box center [686, 293] width 18 height 10
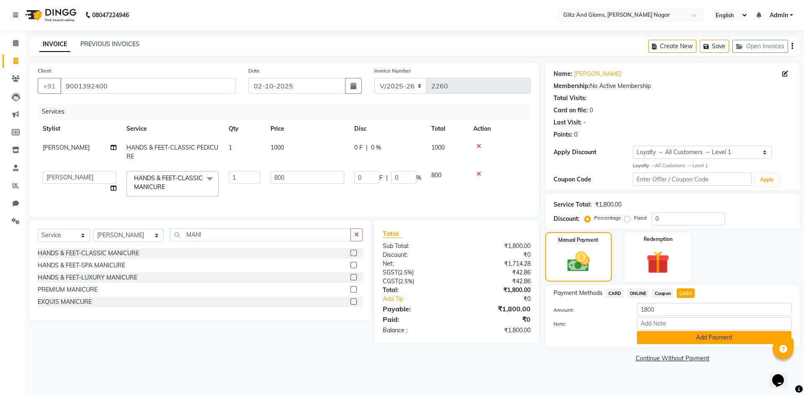
click at [673, 338] on button "Add Payment" at bounding box center [714, 337] width 155 height 13
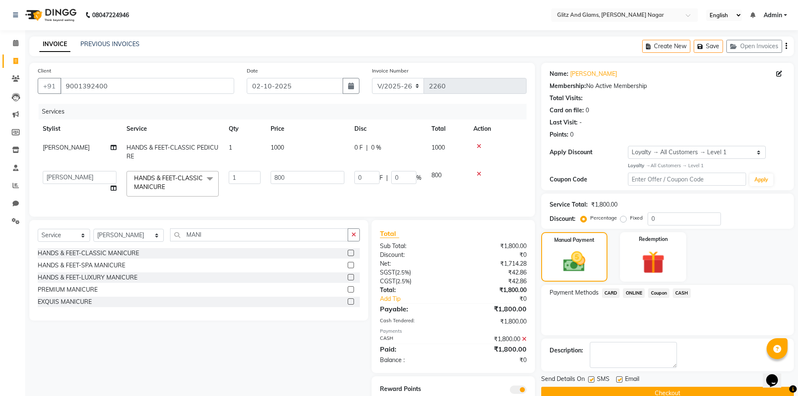
scroll to position [37, 0]
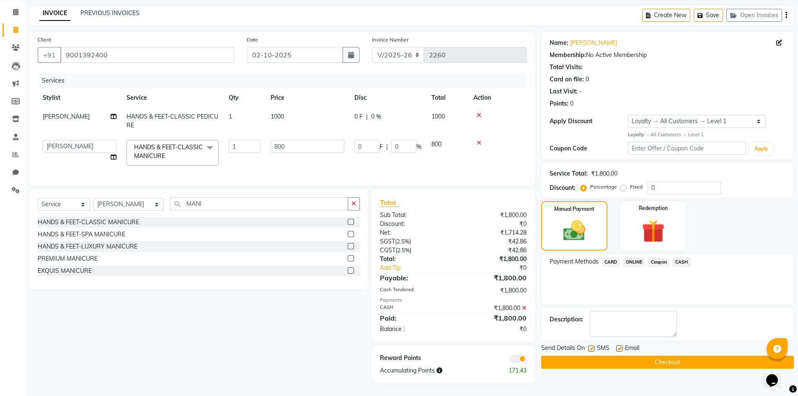
click at [671, 358] on button "Checkout" at bounding box center [667, 362] width 253 height 13
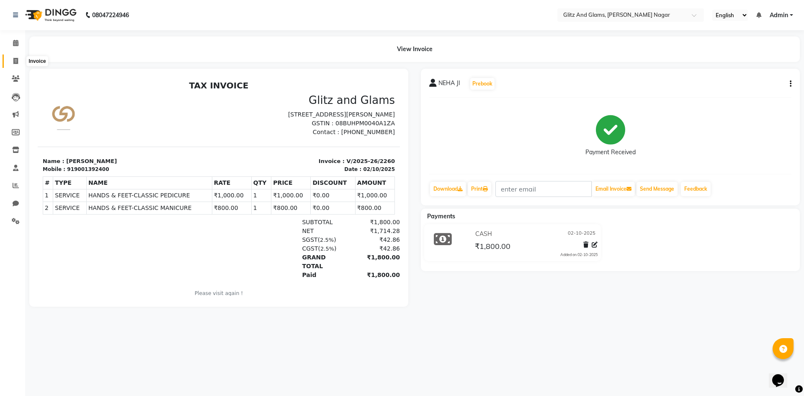
drag, startPoint x: 12, startPoint y: 60, endPoint x: 18, endPoint y: 64, distance: 6.9
click at [12, 60] on span at bounding box center [15, 62] width 15 height 10
select select "service"
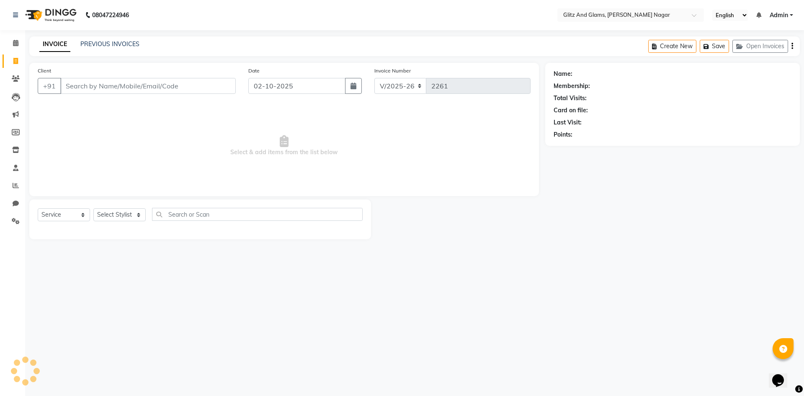
click at [80, 88] on input "Client" at bounding box center [147, 86] width 175 height 16
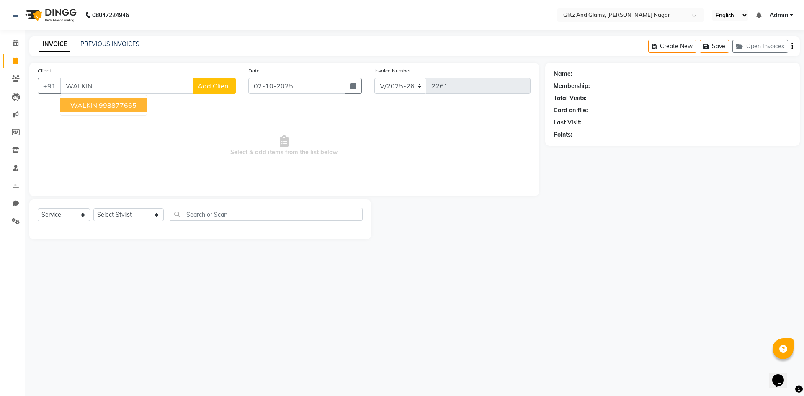
click at [82, 107] on span "WALKIN" at bounding box center [83, 105] width 27 height 8
type input "998877665"
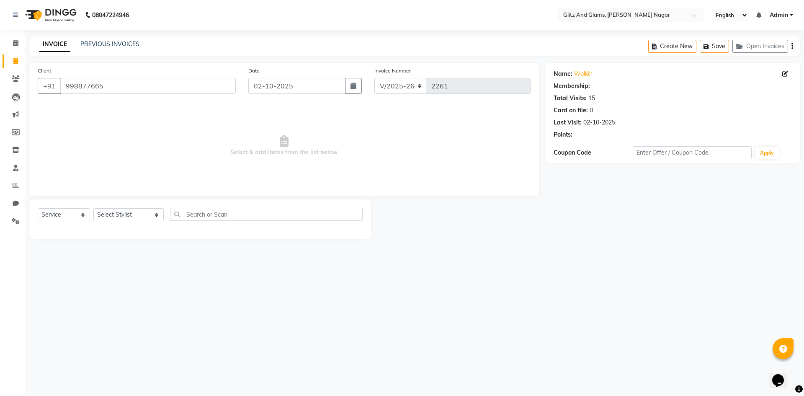
select select "1: Object"
click at [134, 214] on select "Select Stylist [PERSON_NAME] [PERSON_NAME] ANKIT ASHOK ATO [PERSON_NAME] CHETAN…" at bounding box center [128, 214] width 70 height 13
select select "80544"
click at [93, 208] on select "Select Stylist [PERSON_NAME] [PERSON_NAME] ANKIT ASHOK ATO [PERSON_NAME] CHETAN…" at bounding box center [128, 214] width 70 height 13
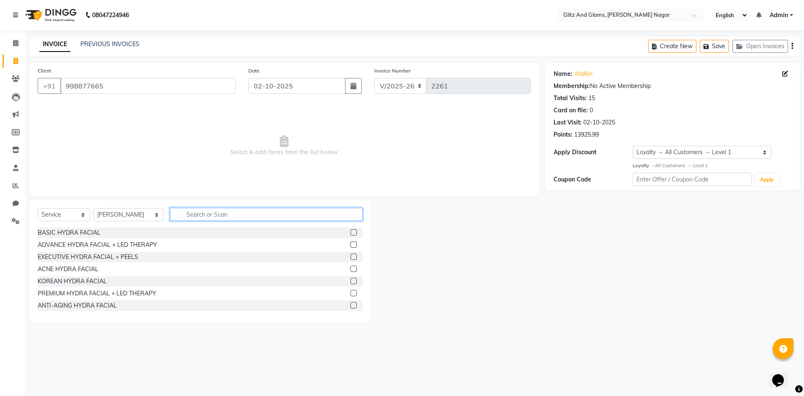
click at [213, 211] on input "text" at bounding box center [266, 214] width 193 height 13
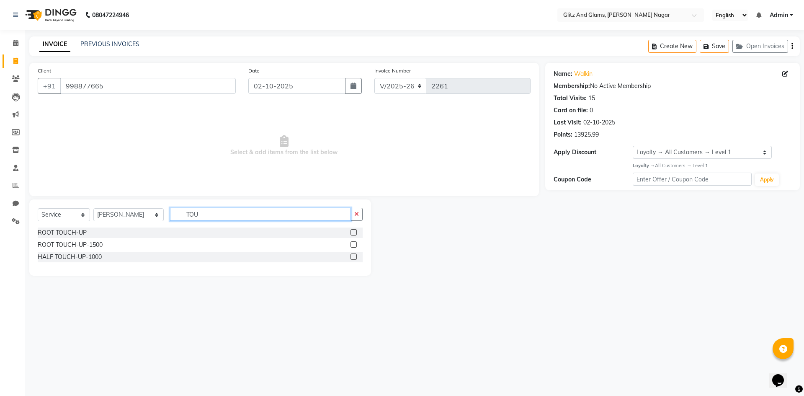
type input "TOU"
click at [353, 243] on label at bounding box center [354, 244] width 6 height 6
click at [353, 243] on input "checkbox" at bounding box center [353, 244] width 5 height 5
checkbox input "true"
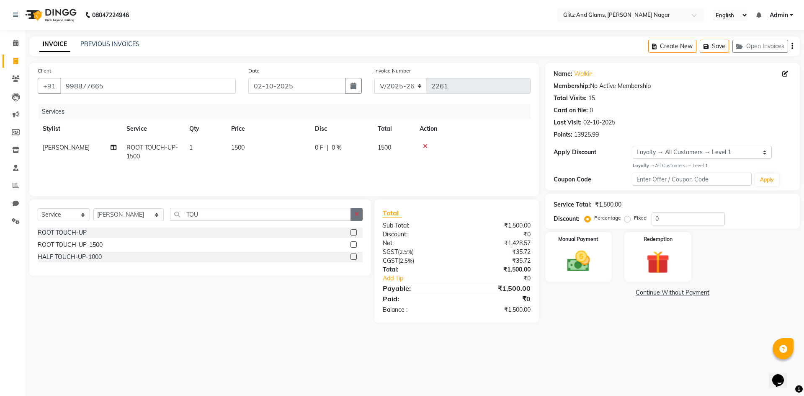
click at [361, 216] on button "button" at bounding box center [357, 214] width 12 height 13
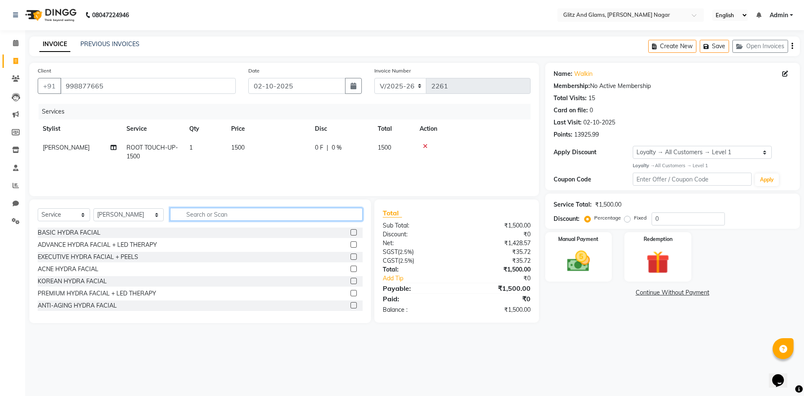
click at [338, 215] on input "text" at bounding box center [266, 214] width 193 height 13
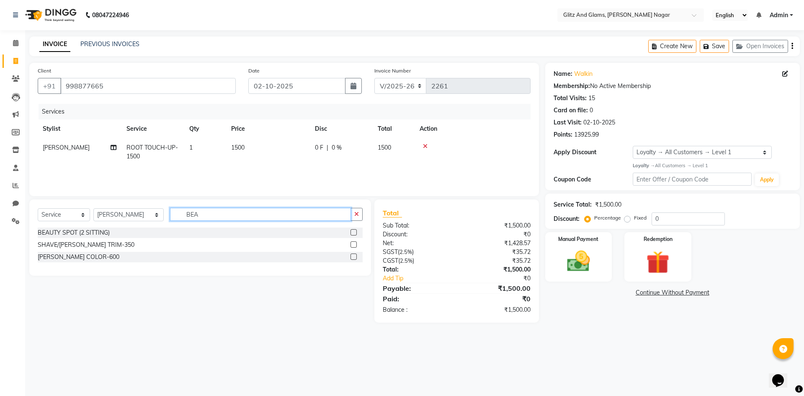
type input "BEA"
click at [353, 245] on label at bounding box center [354, 244] width 6 height 6
click at [353, 245] on input "checkbox" at bounding box center [353, 244] width 5 height 5
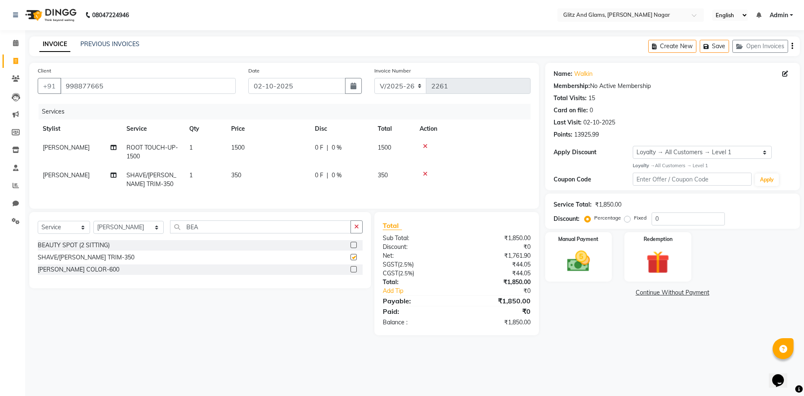
checkbox input "false"
click at [260, 167] on td "350" at bounding box center [268, 180] width 84 height 28
select select "80544"
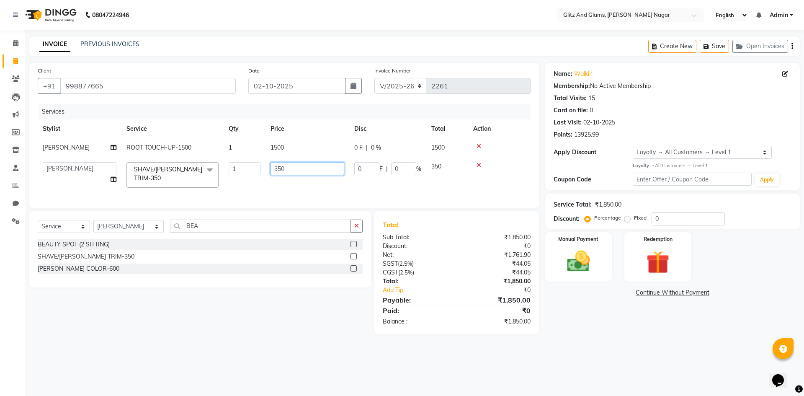
click at [276, 172] on input "350" at bounding box center [308, 168] width 74 height 13
type input "300"
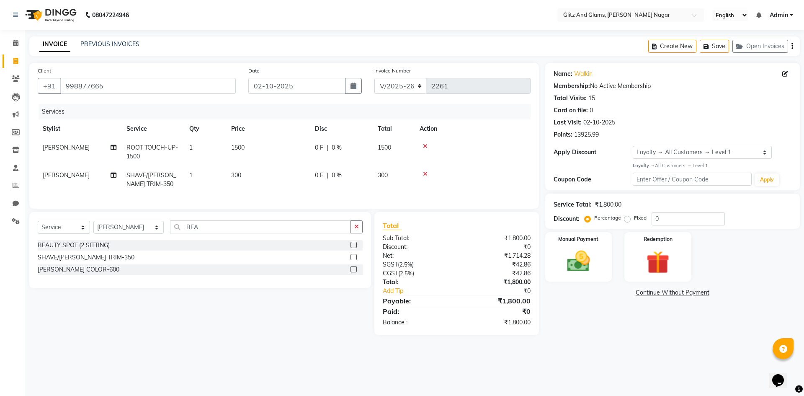
click at [574, 286] on div "Name: Walkin Membership: No Active Membership Total Visits: 15 Card on file: 0 …" at bounding box center [675, 199] width 261 height 272
click at [581, 271] on img at bounding box center [578, 261] width 39 height 28
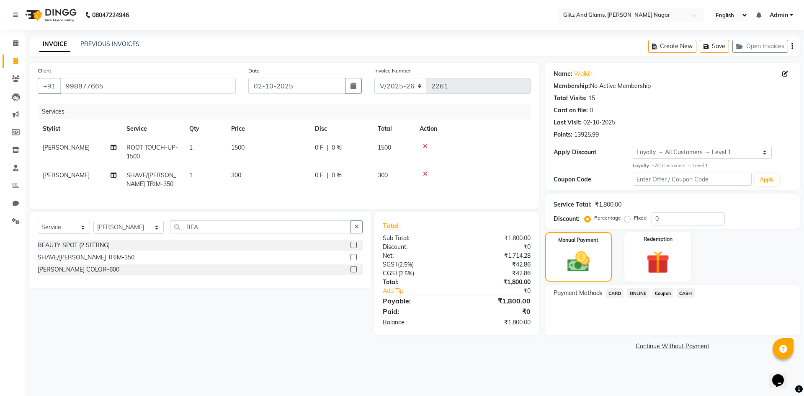
click at [605, 292] on div "CARD" at bounding box center [613, 293] width 21 height 11
click at [611, 292] on span "CARD" at bounding box center [615, 293] width 18 height 10
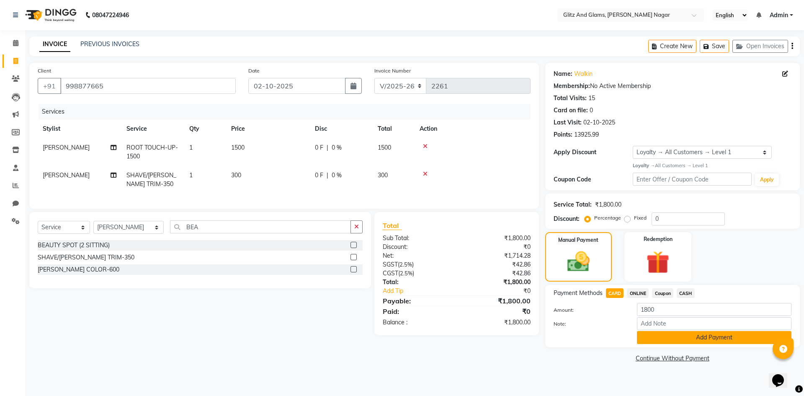
click at [646, 335] on button "Add Payment" at bounding box center [714, 337] width 155 height 13
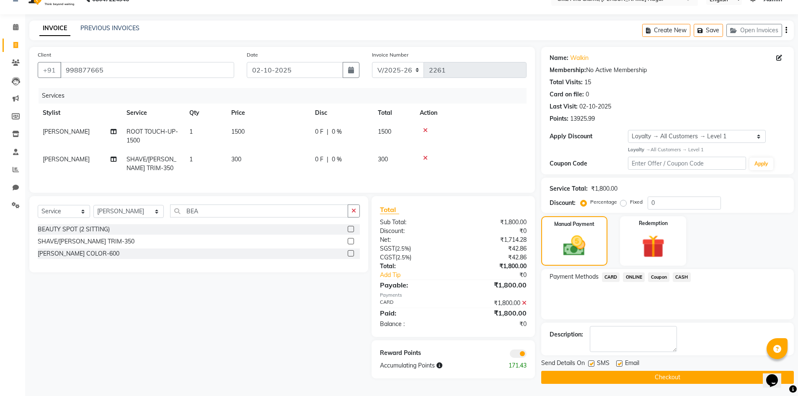
scroll to position [17, 0]
click at [650, 370] on button "Checkout" at bounding box center [667, 376] width 253 height 13
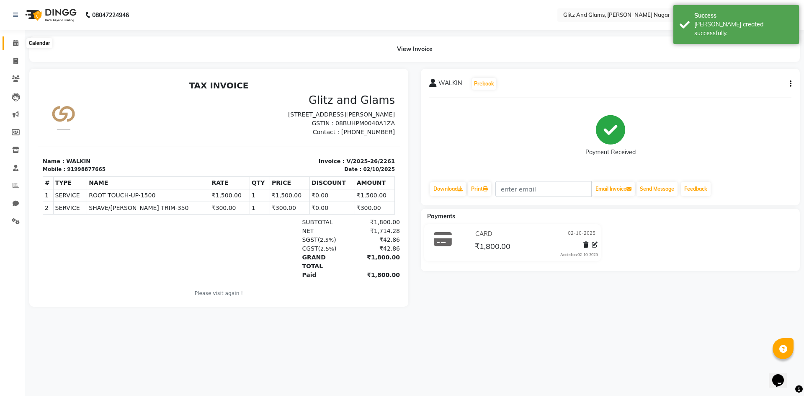
click at [13, 45] on icon at bounding box center [15, 43] width 5 height 6
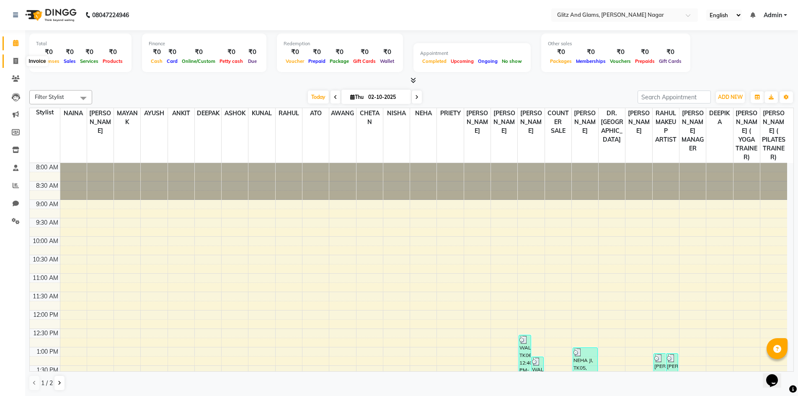
click at [14, 61] on icon at bounding box center [15, 61] width 5 height 6
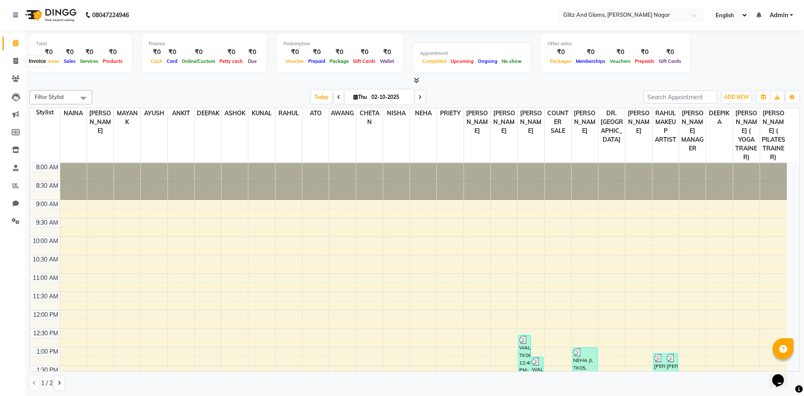
select select "service"
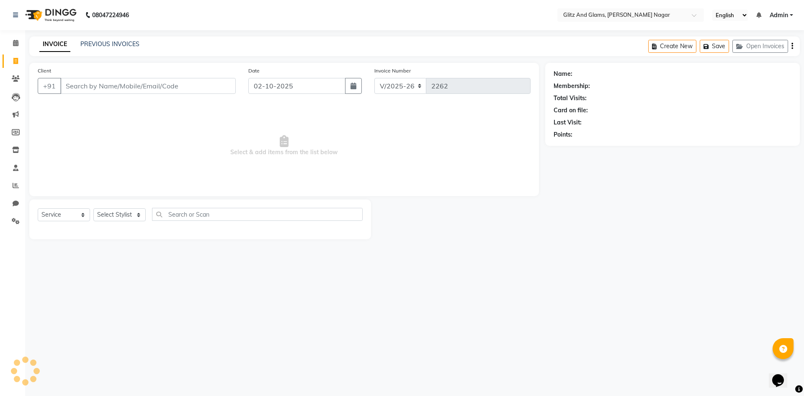
click at [106, 86] on input "Client" at bounding box center [147, 86] width 175 height 16
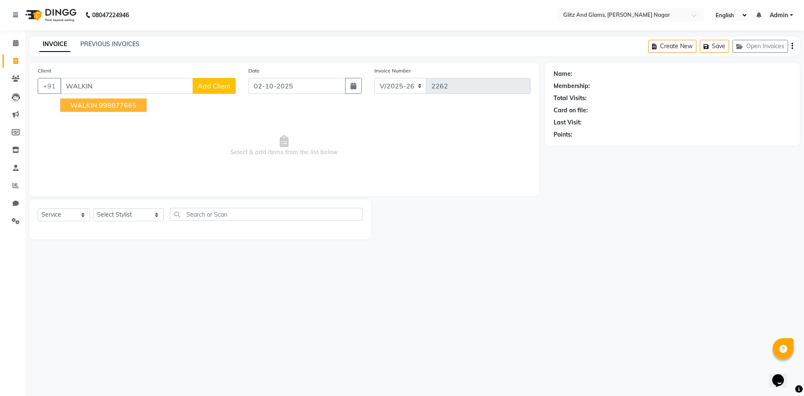
click at [106, 108] on ngb-highlight "998877665" at bounding box center [118, 105] width 38 height 8
type input "998877665"
select select "1: Object"
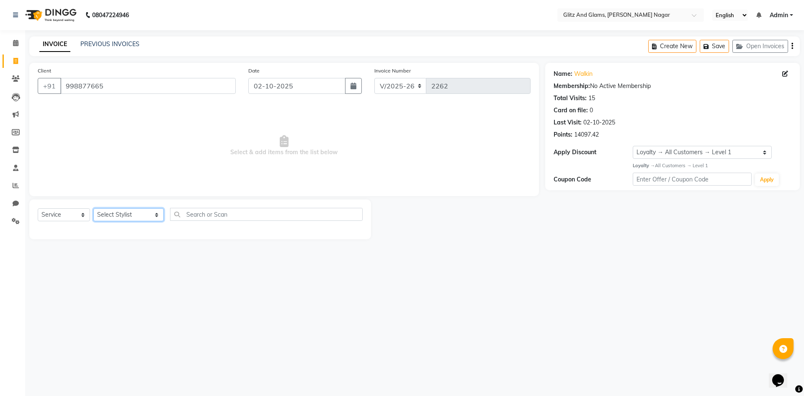
click at [132, 212] on select "Select Stylist [PERSON_NAME] [PERSON_NAME] ANKIT ASHOK ATO [PERSON_NAME] CHETAN…" at bounding box center [128, 214] width 70 height 13
select select "80524"
click at [93, 208] on select "Select Stylist [PERSON_NAME] [PERSON_NAME] ANKIT ASHOK ATO [PERSON_NAME] CHETAN…" at bounding box center [128, 214] width 70 height 13
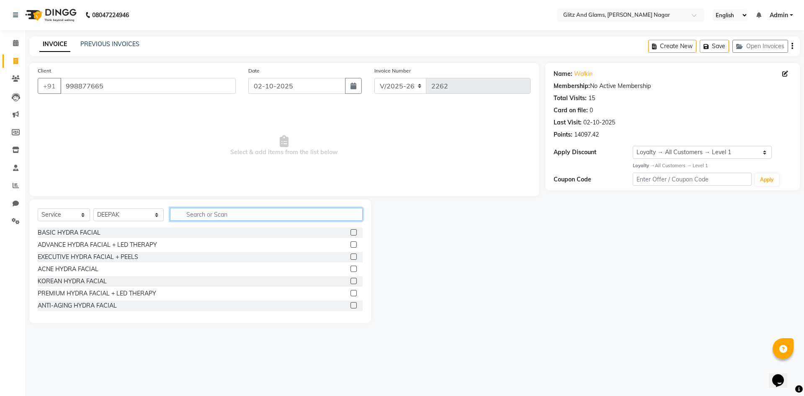
click at [242, 216] on input "text" at bounding box center [266, 214] width 193 height 13
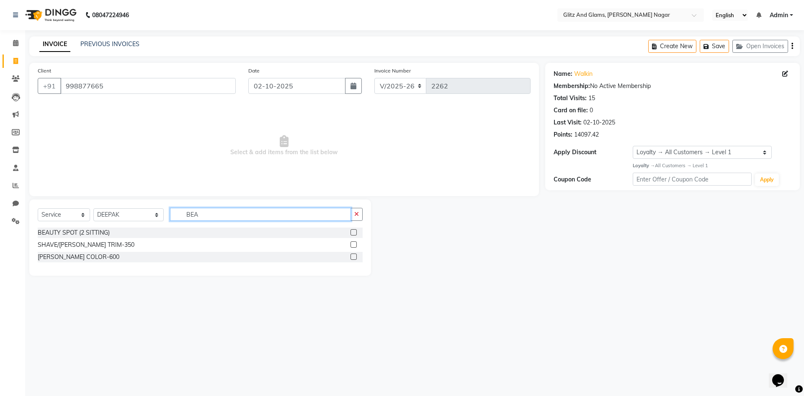
type input "BEA"
click at [353, 245] on label at bounding box center [354, 244] width 6 height 6
click at [353, 245] on input "checkbox" at bounding box center [353, 244] width 5 height 5
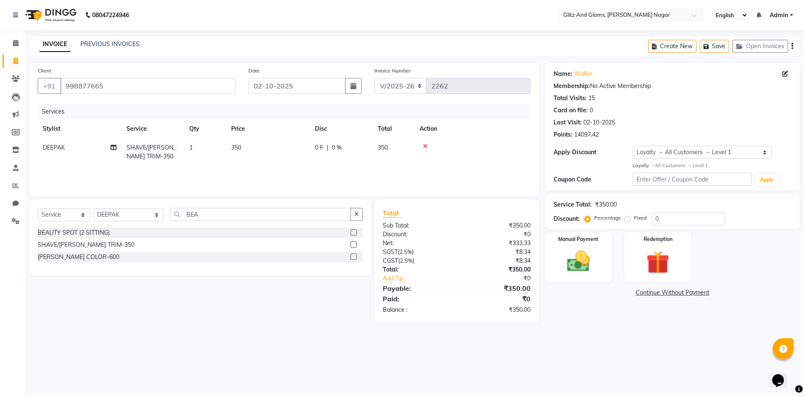
click at [353, 245] on label at bounding box center [354, 244] width 6 height 6
click at [353, 245] on input "checkbox" at bounding box center [353, 244] width 5 height 5
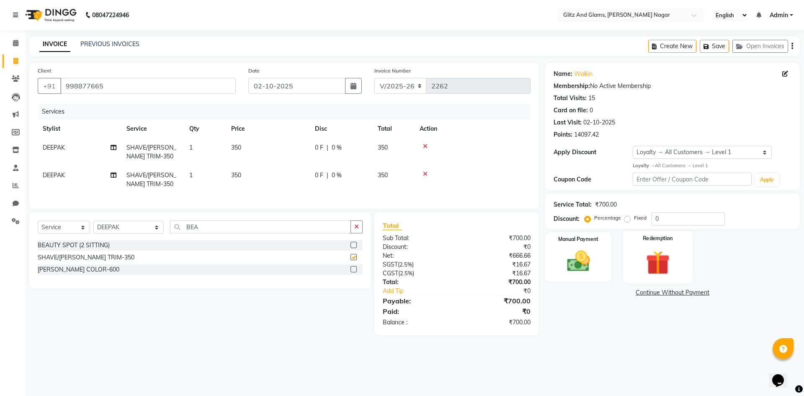
checkbox input "false"
click at [564, 257] on img at bounding box center [578, 261] width 39 height 28
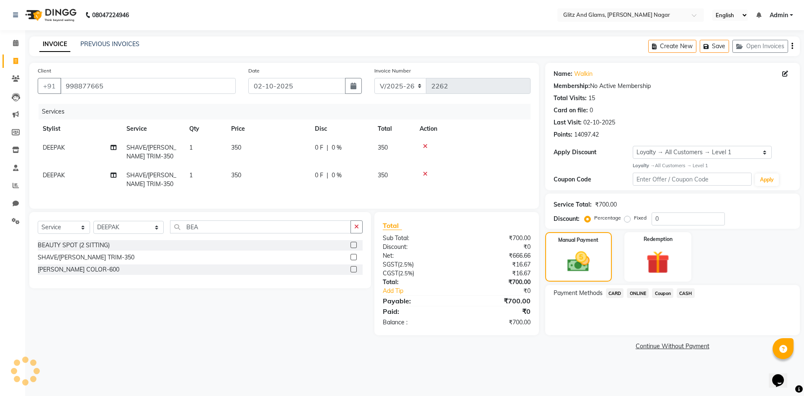
click at [637, 294] on span "ONLINE" at bounding box center [638, 293] width 22 height 10
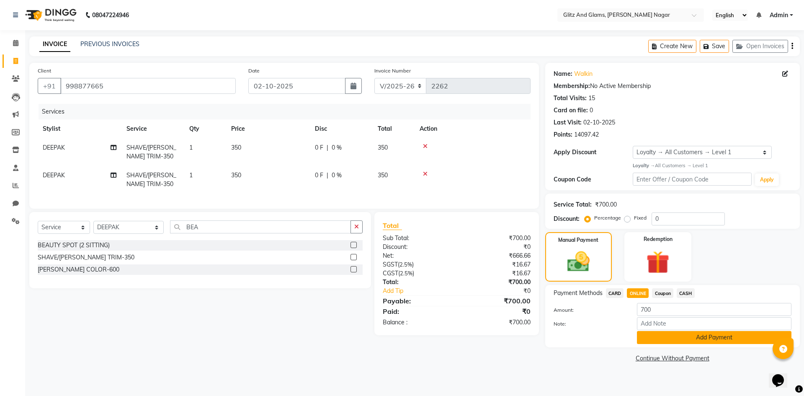
click at [655, 339] on button "Add Payment" at bounding box center [714, 337] width 155 height 13
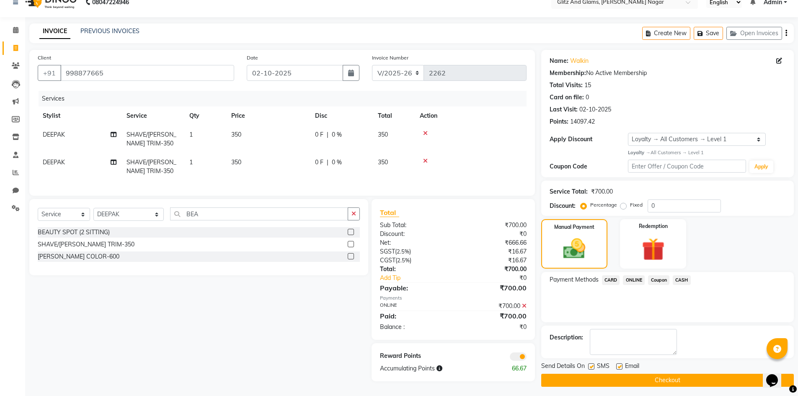
scroll to position [17, 0]
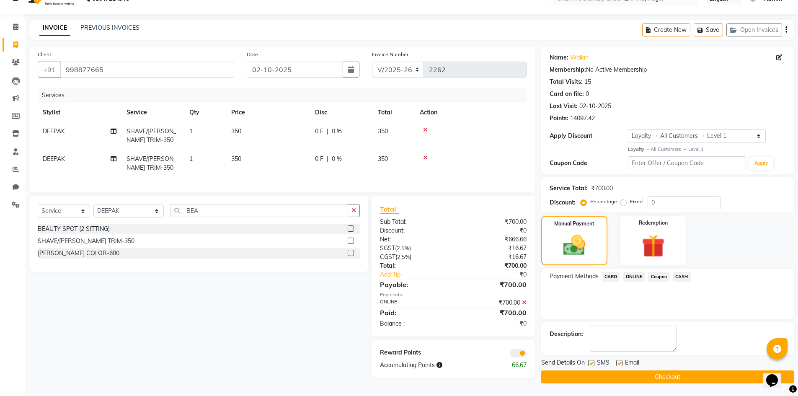
click at [649, 376] on button "Checkout" at bounding box center [667, 376] width 253 height 13
